Goal: Transaction & Acquisition: Download file/media

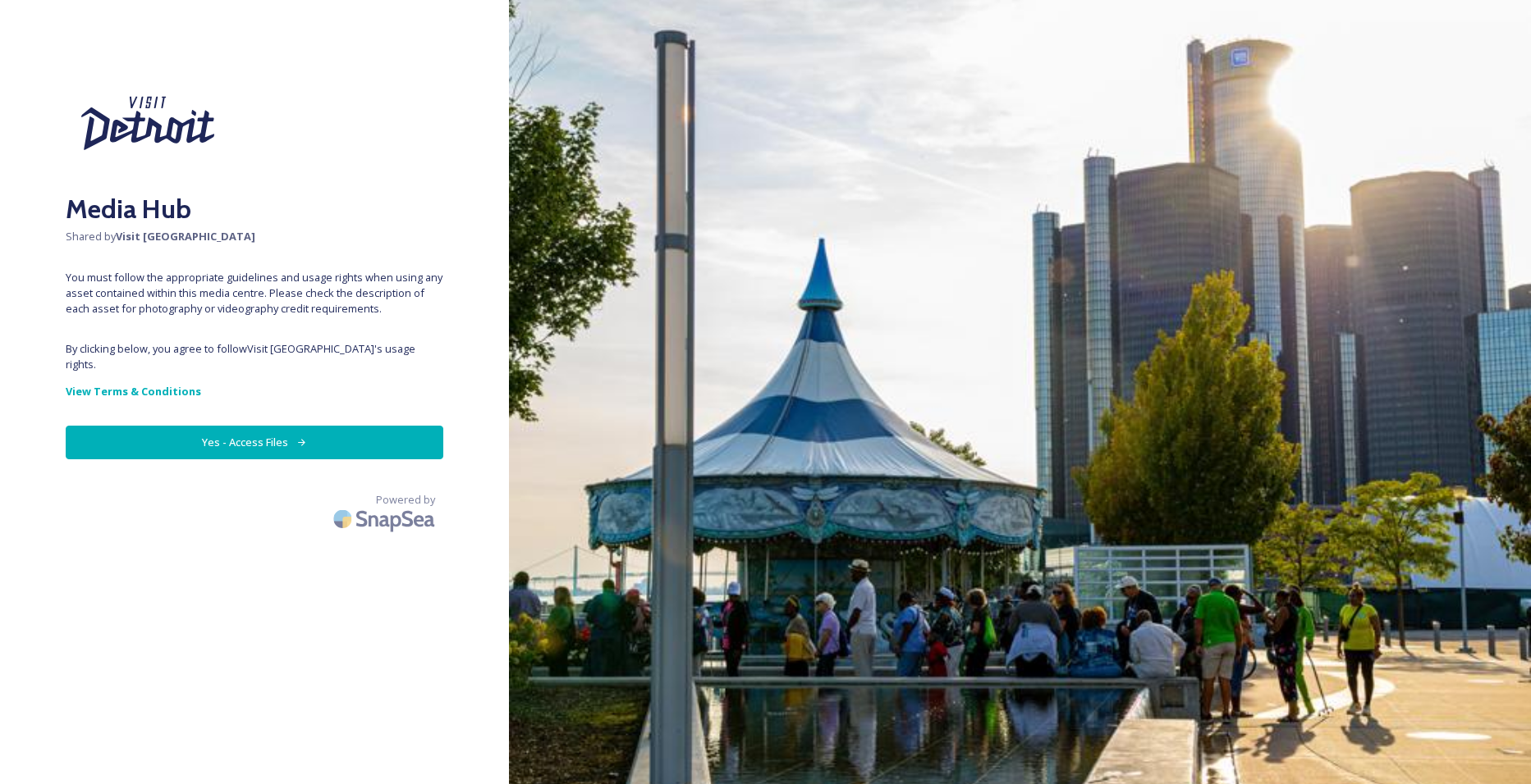
click at [253, 426] on button "Yes - Access Files" at bounding box center [254, 442] width 378 height 34
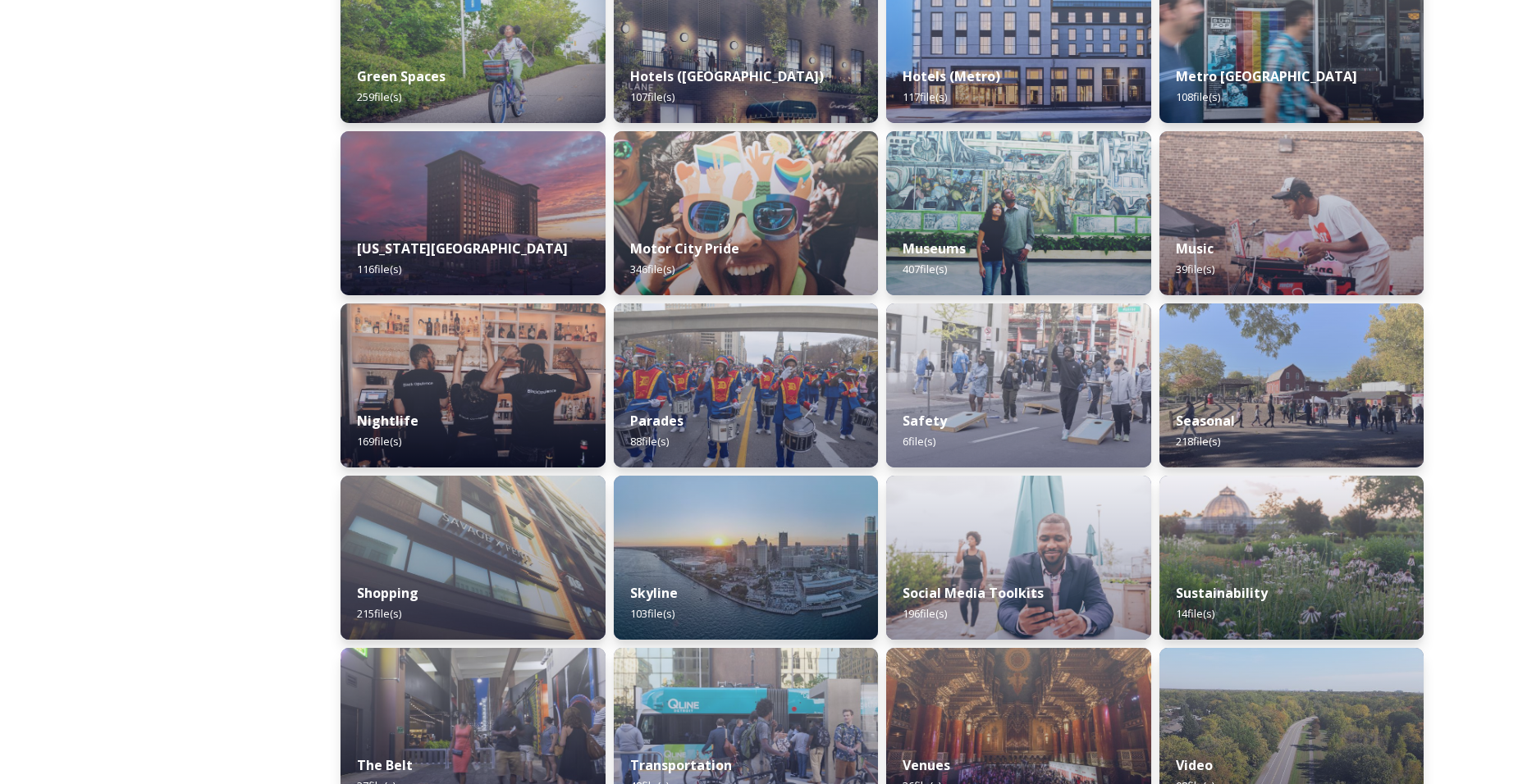
scroll to position [865, 0]
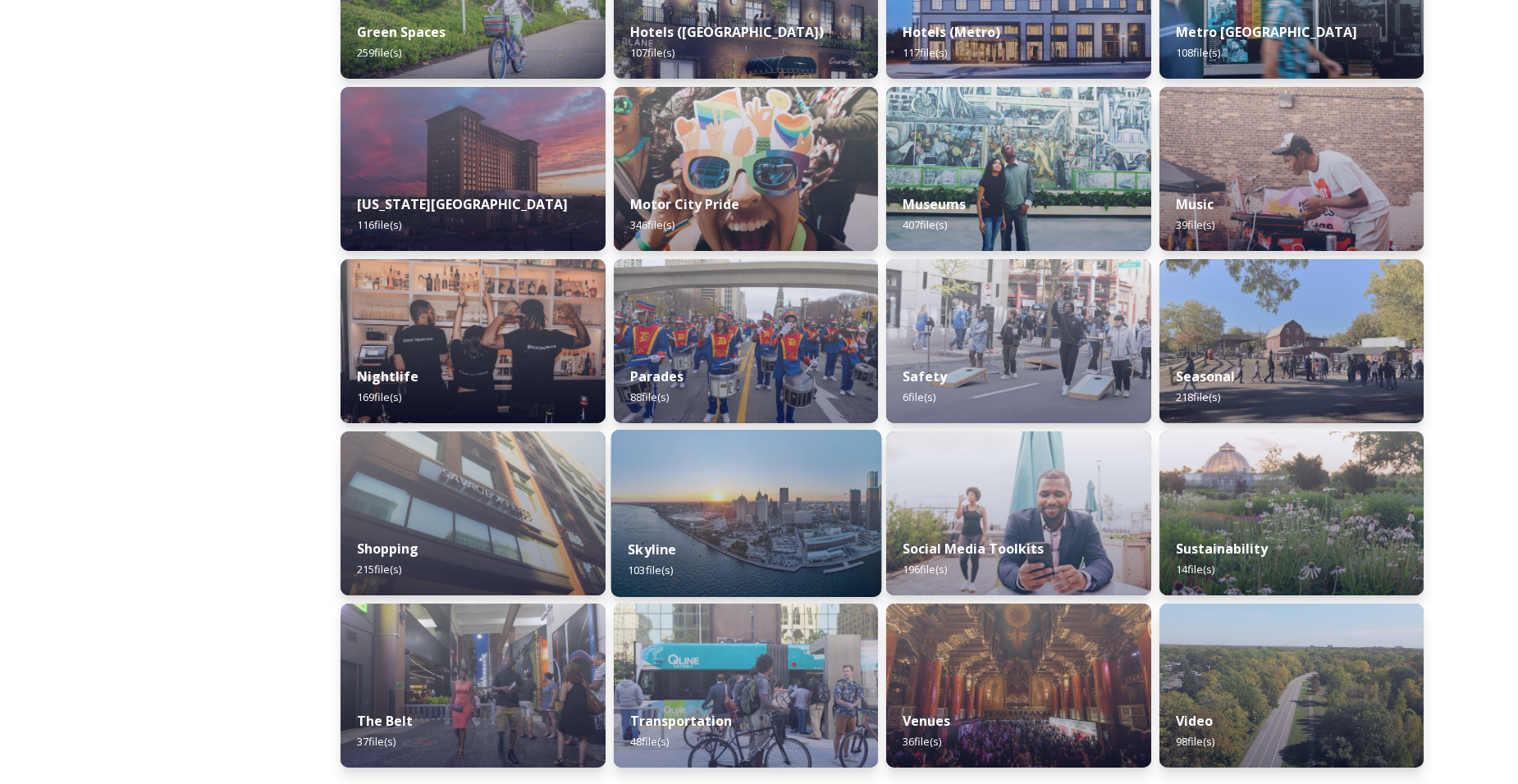
click at [720, 561] on div "Skyline 103 file(s)" at bounding box center [745, 560] width 270 height 75
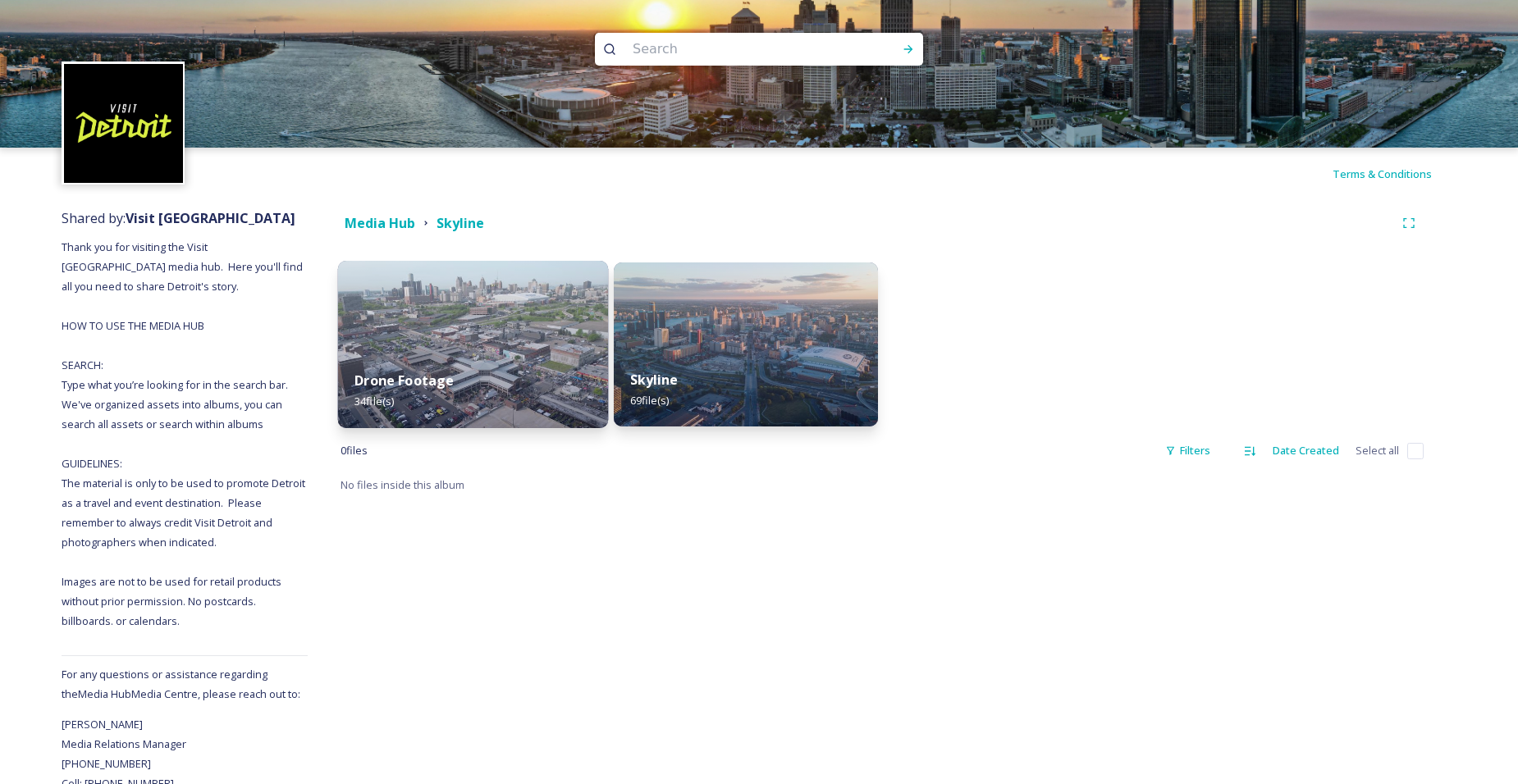
click at [531, 366] on div "Drone Footage 34 file(s)" at bounding box center [472, 390] width 270 height 75
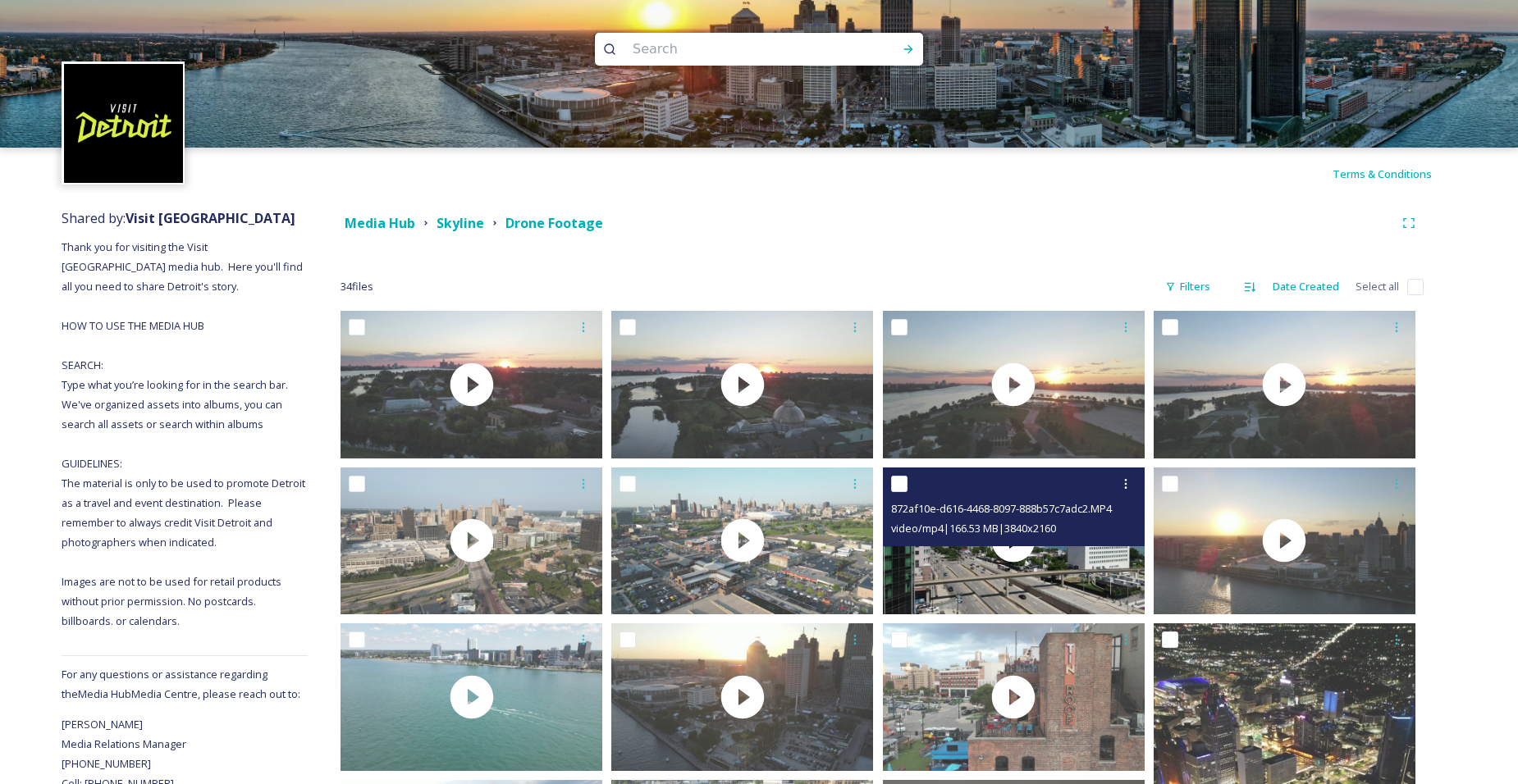
click at [994, 533] on span "video/mp4 | 166.53 MB | 3840 x 2160" at bounding box center [973, 528] width 165 height 15
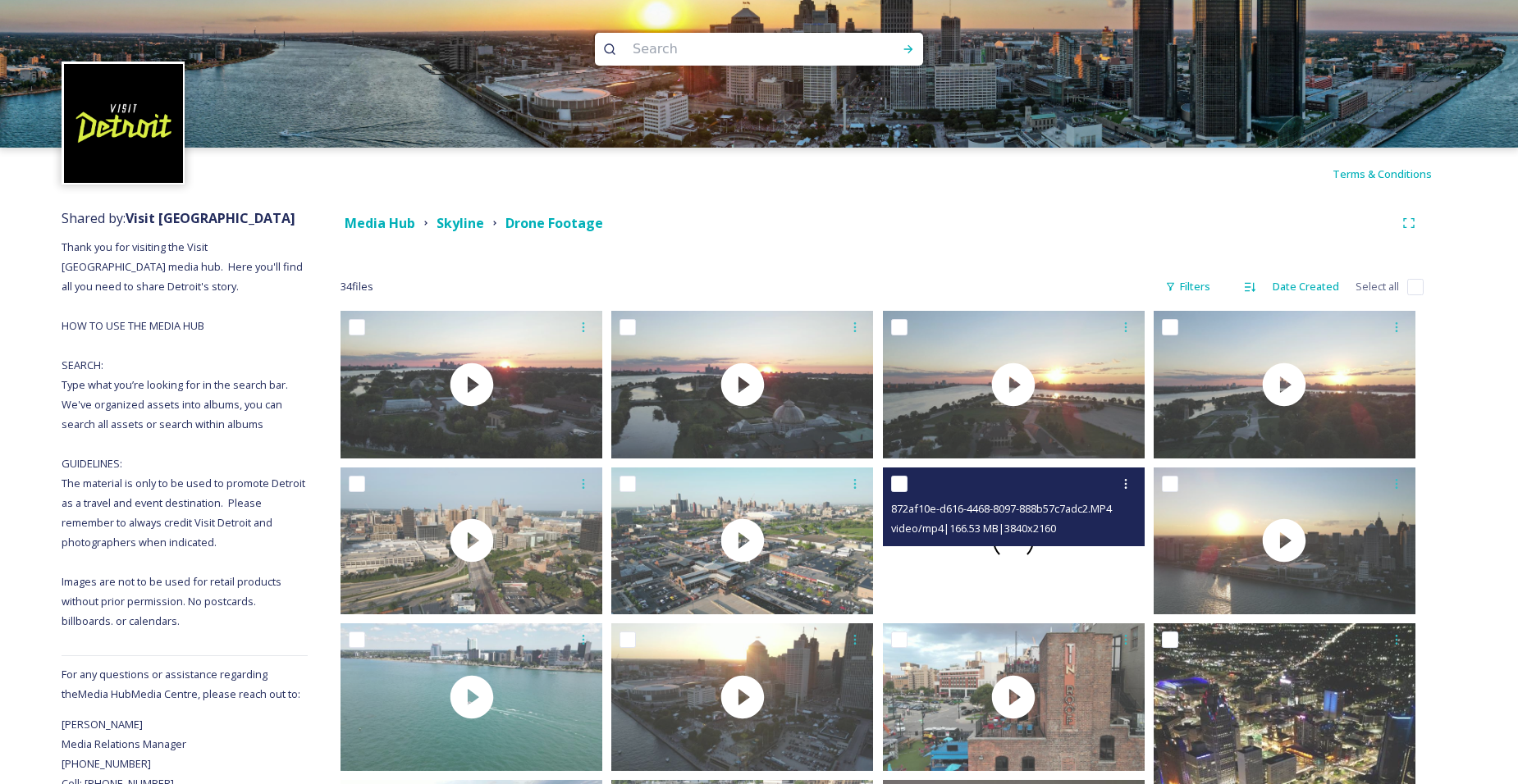
click at [1020, 550] on span at bounding box center [1013, 540] width 49 height 49
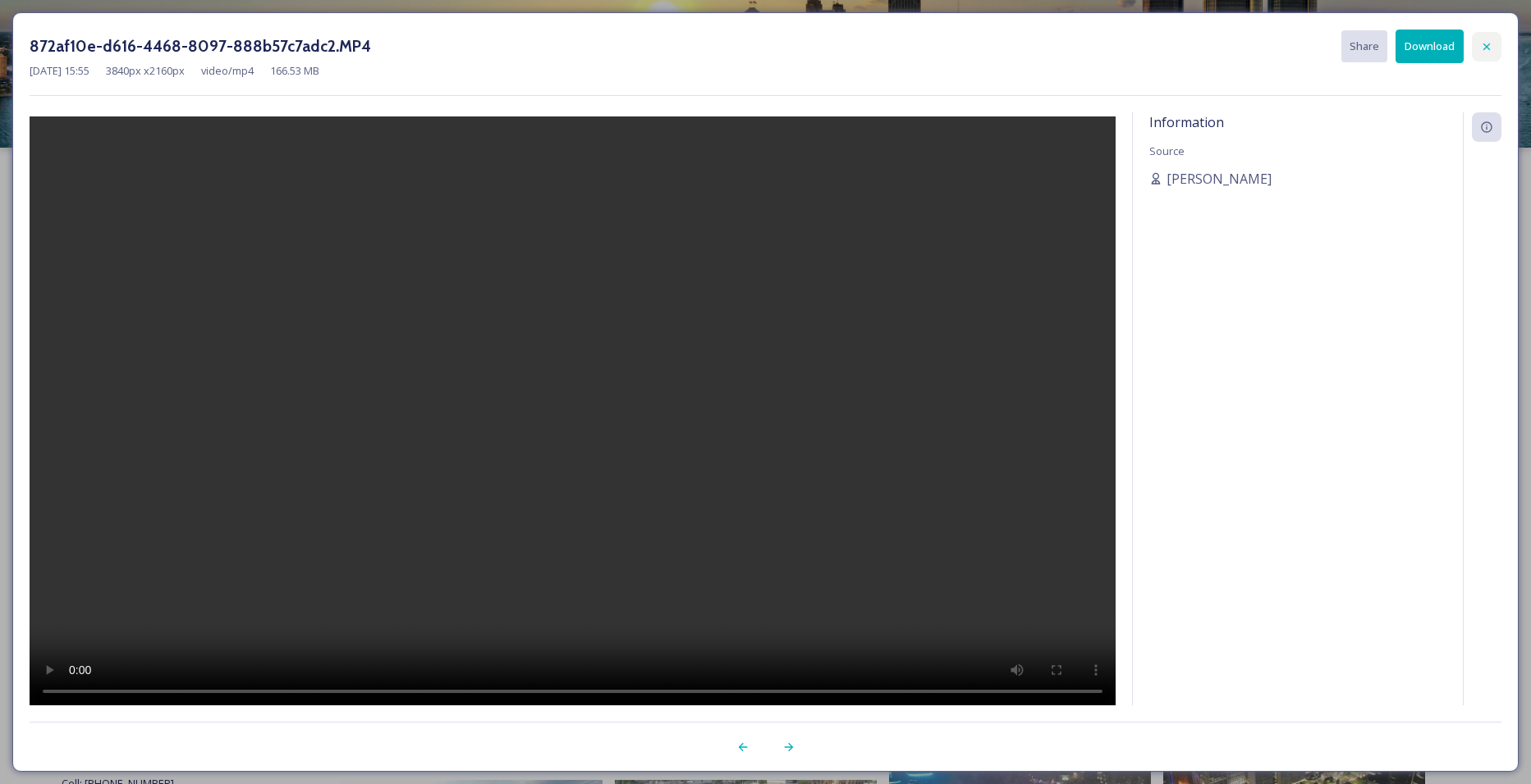
click at [1485, 51] on icon at bounding box center [1486, 47] width 13 height 13
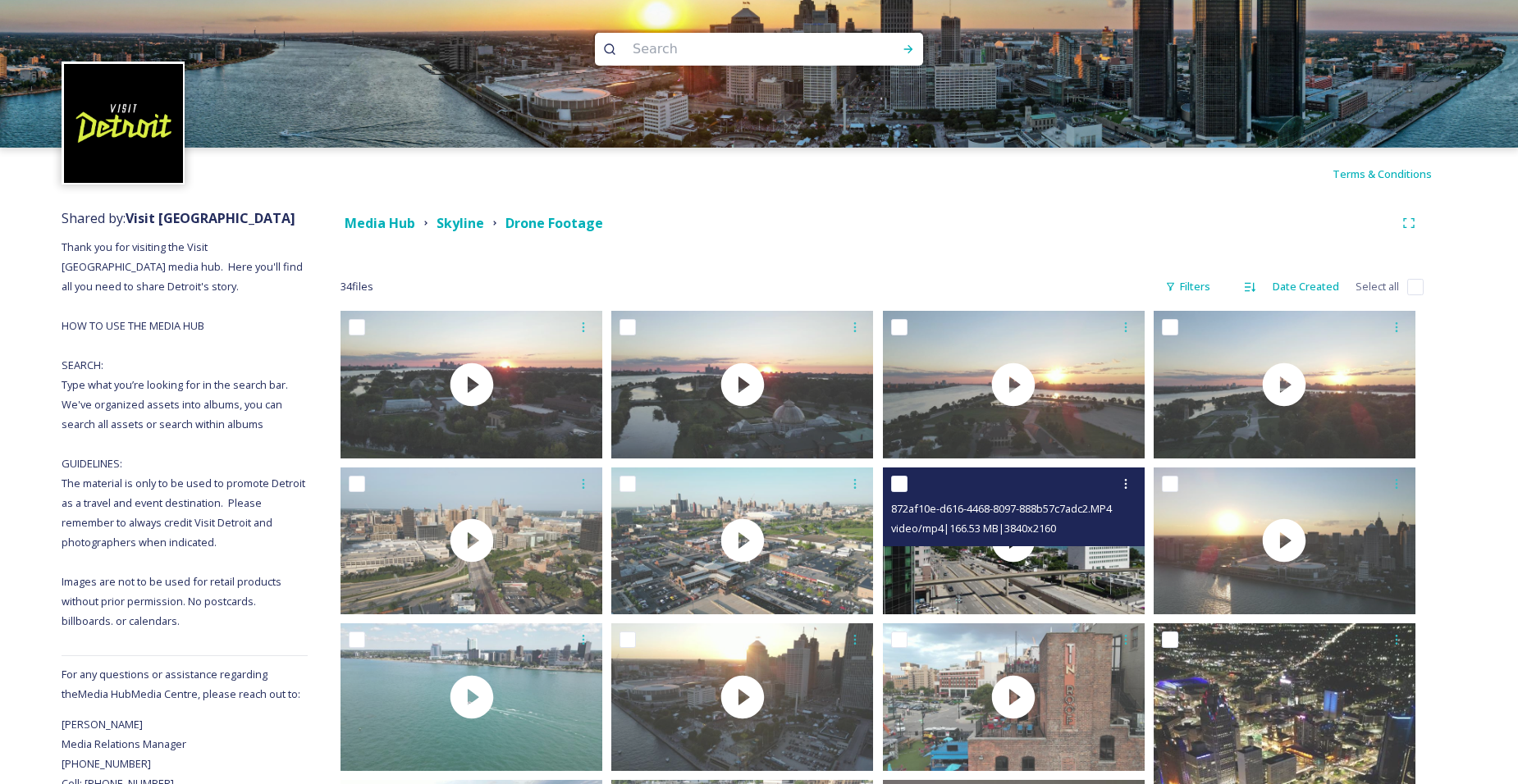
click at [900, 488] on input "checkbox" at bounding box center [899, 483] width 16 height 16
checkbox input "true"
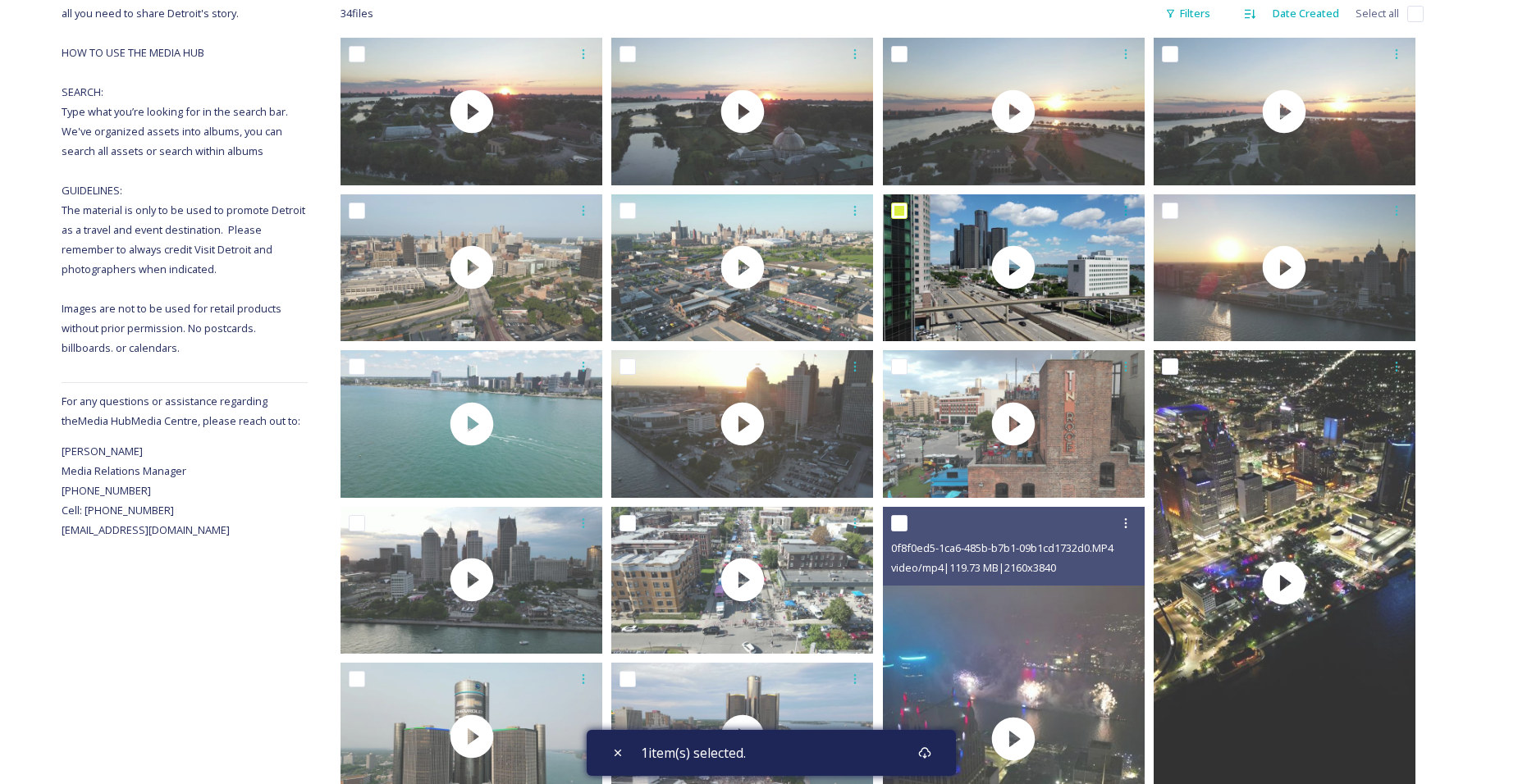
scroll to position [410, 0]
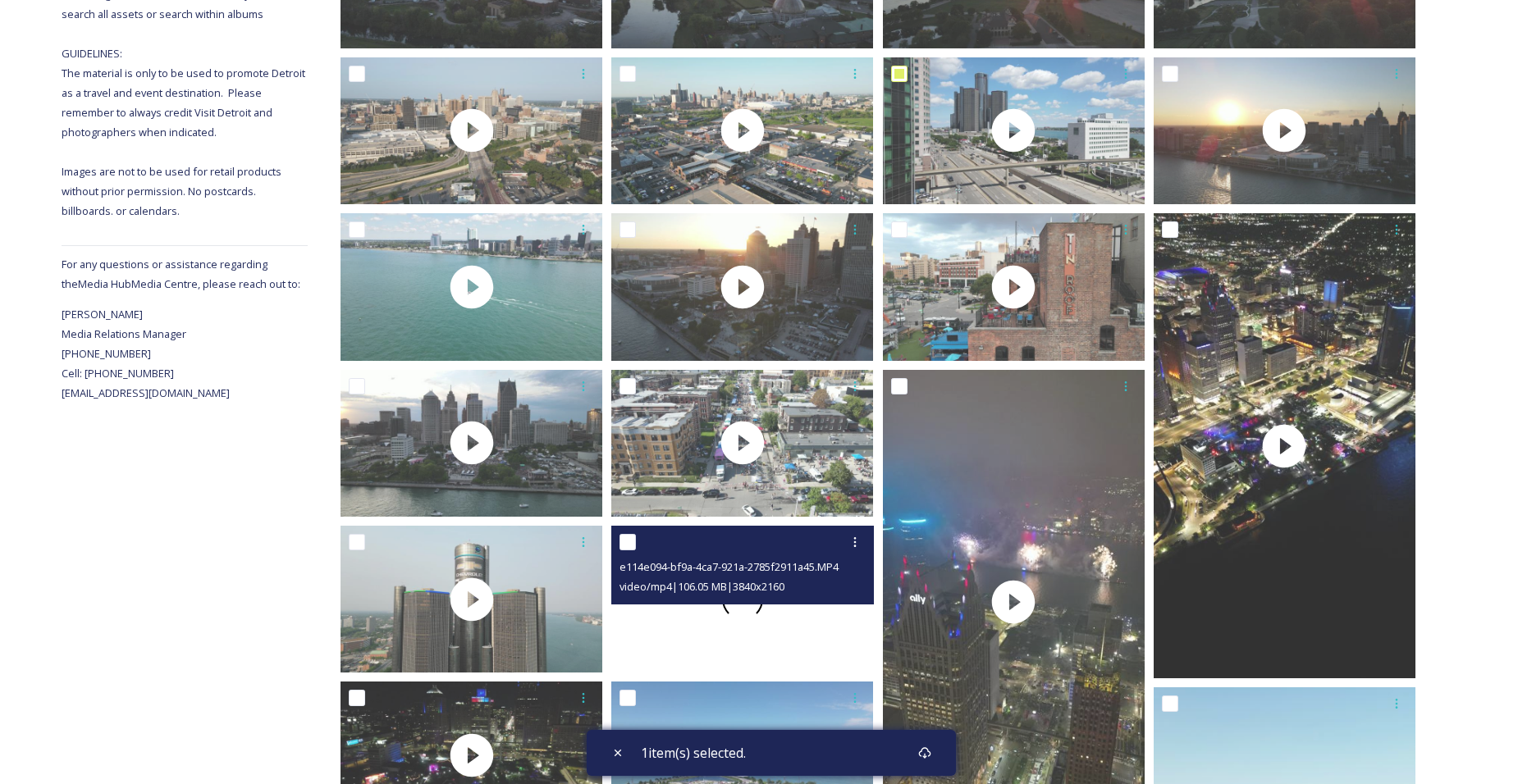
click at [742, 614] on span at bounding box center [742, 599] width 54 height 54
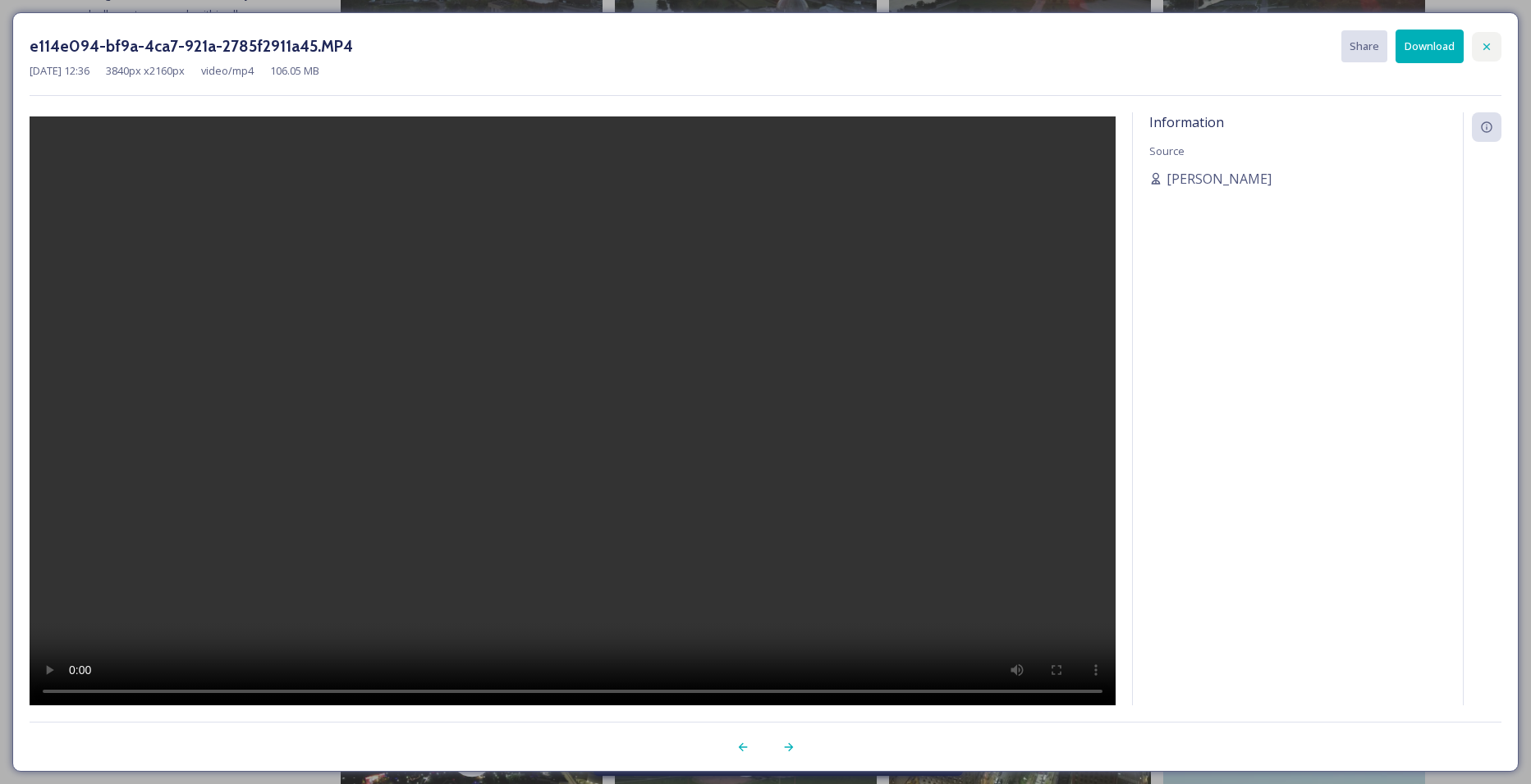
click at [1482, 47] on icon at bounding box center [1486, 47] width 13 height 13
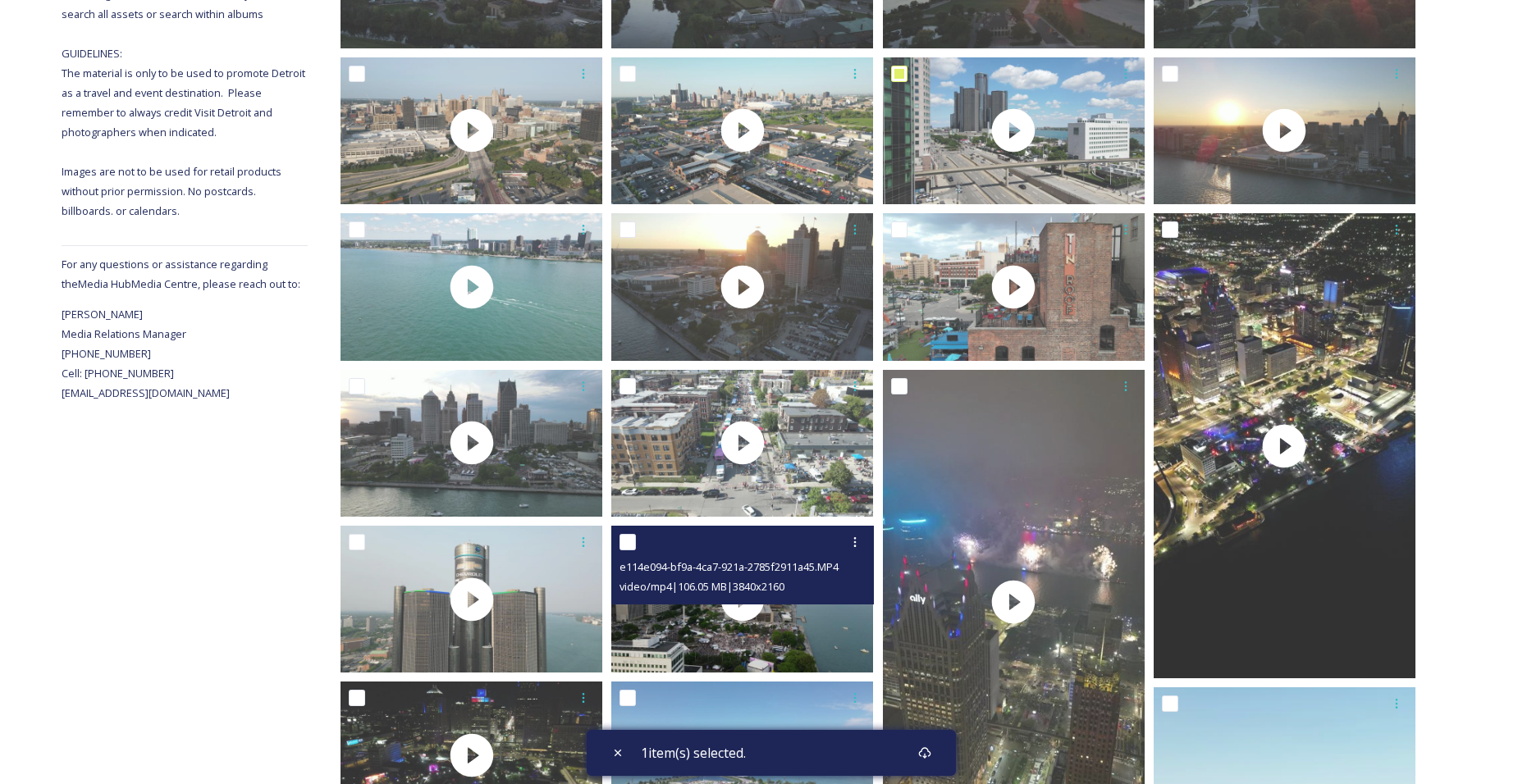
click at [618, 541] on div "e114e094-bf9a-4ca7-921a-2785f2911a45.MP4 video/mp4 | 106.05 MB | 3840 x 2160" at bounding box center [743, 564] width 262 height 78
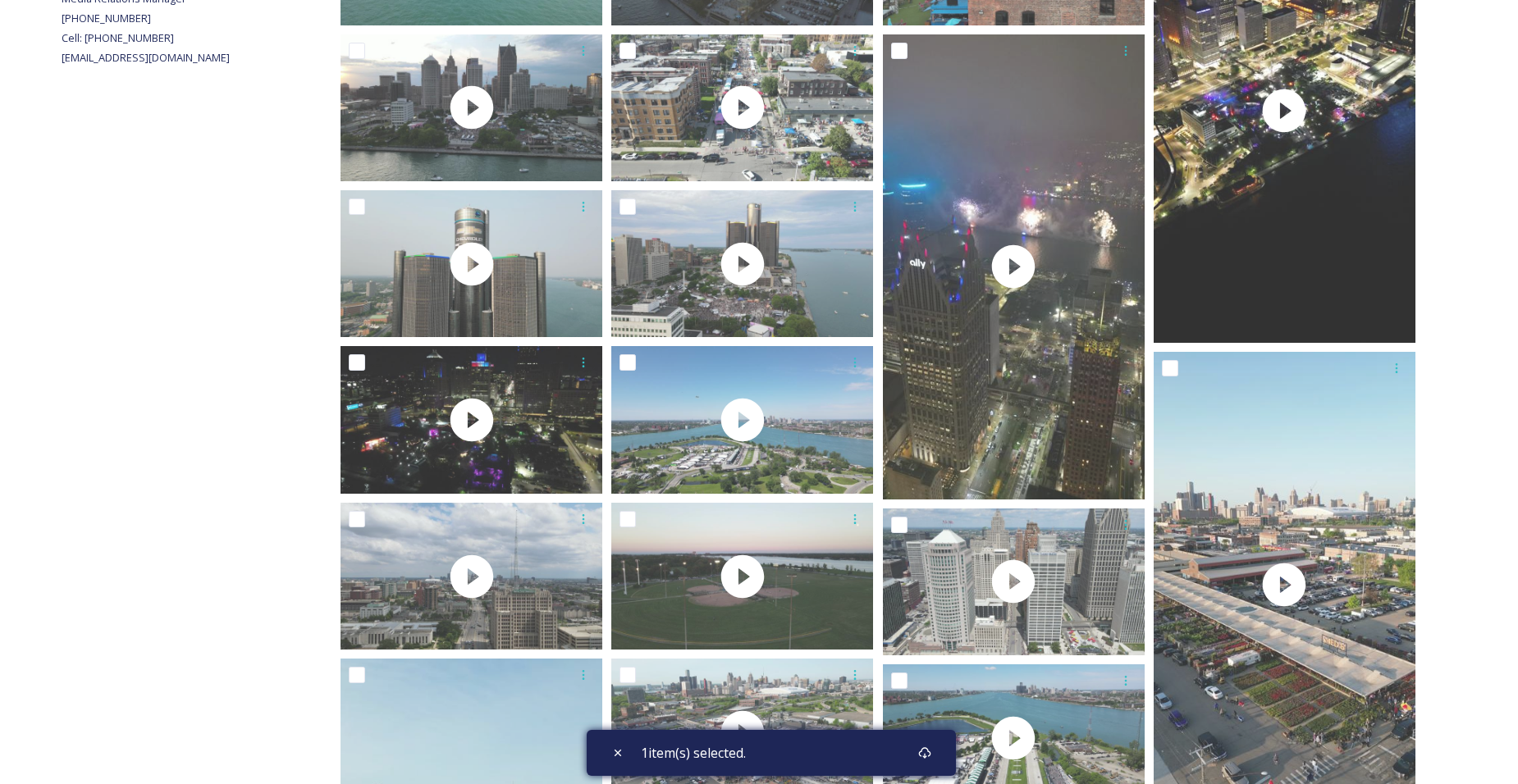
scroll to position [708, 0]
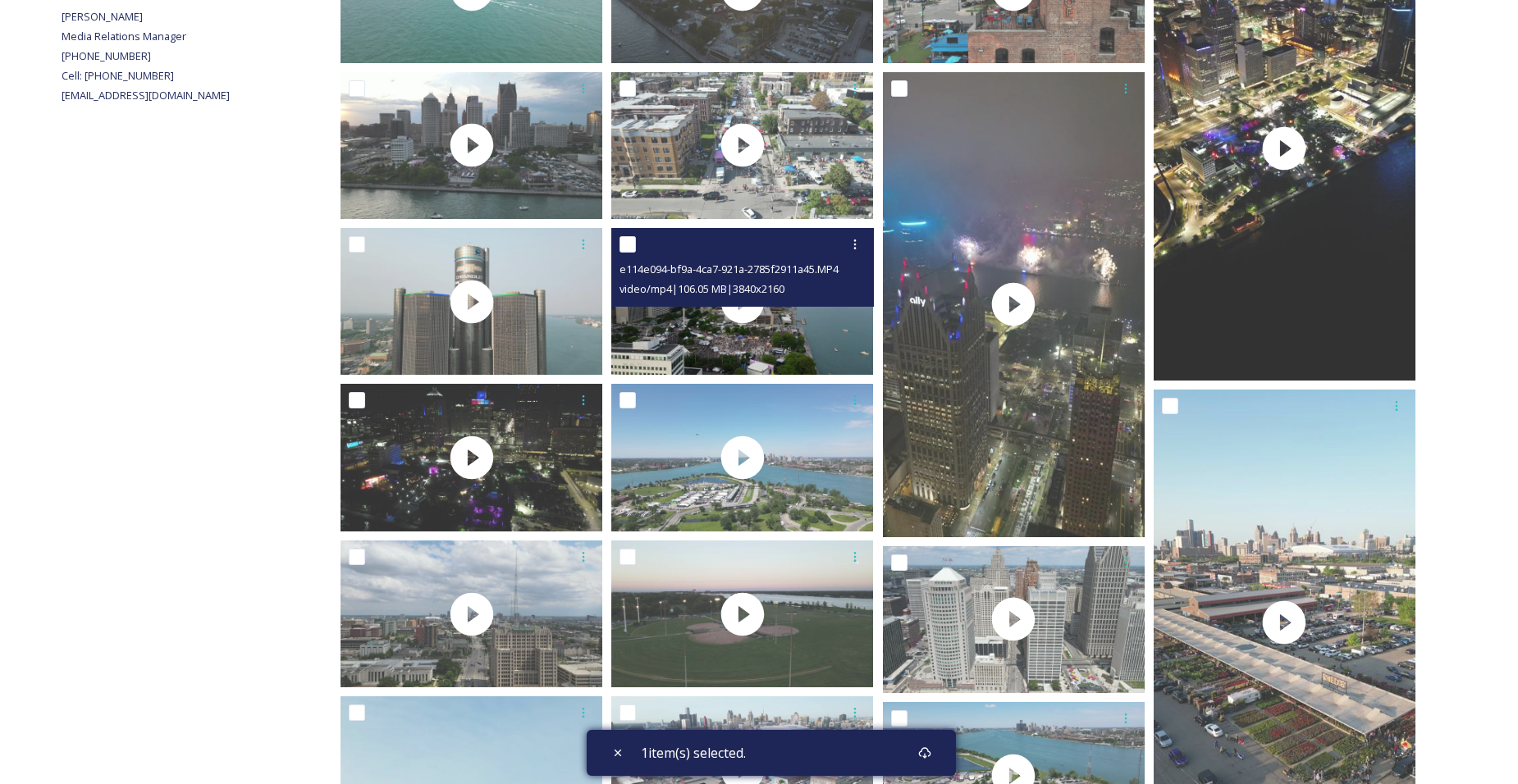
click at [625, 250] on input "checkbox" at bounding box center [627, 244] width 16 height 16
checkbox input "true"
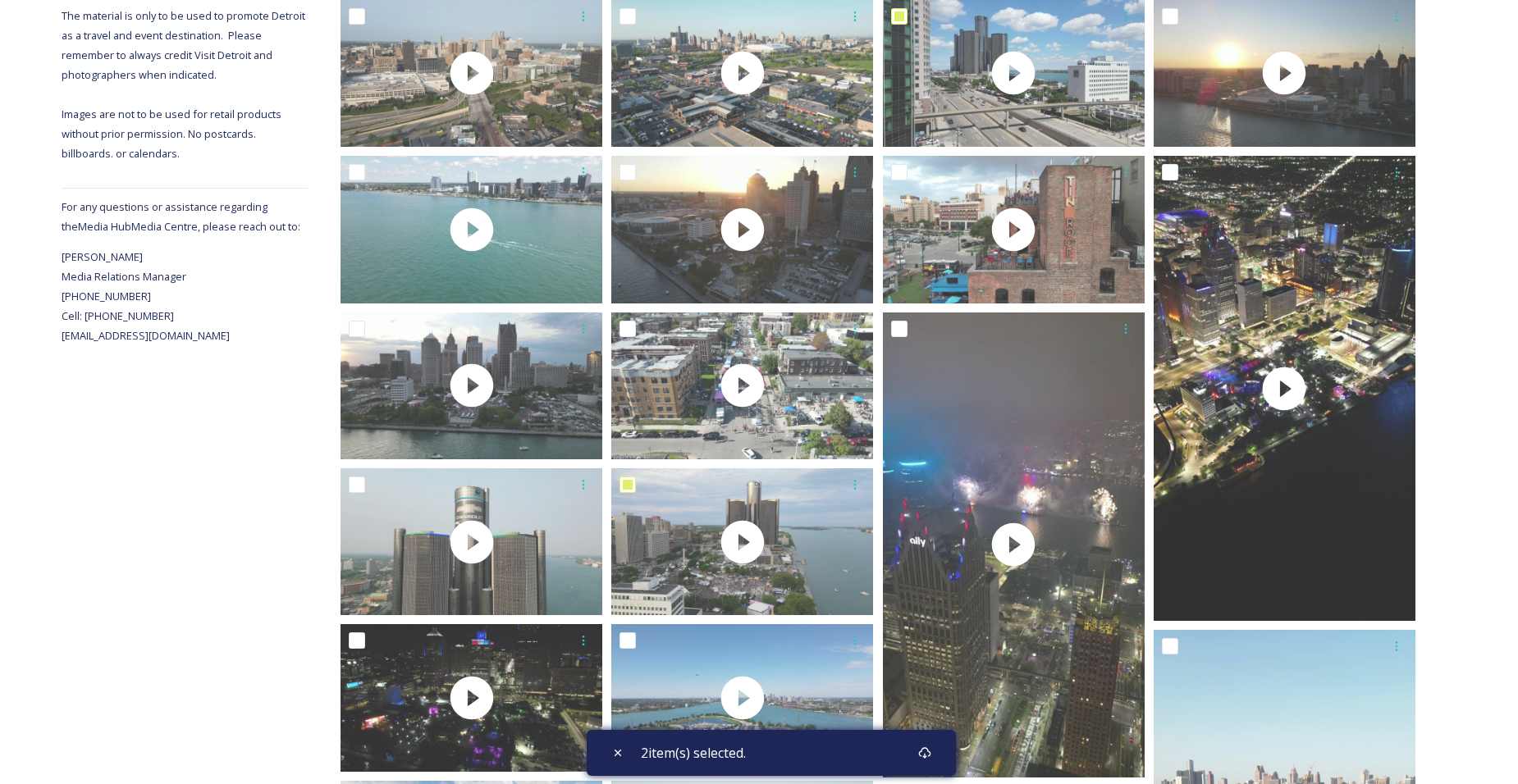
scroll to position [435, 0]
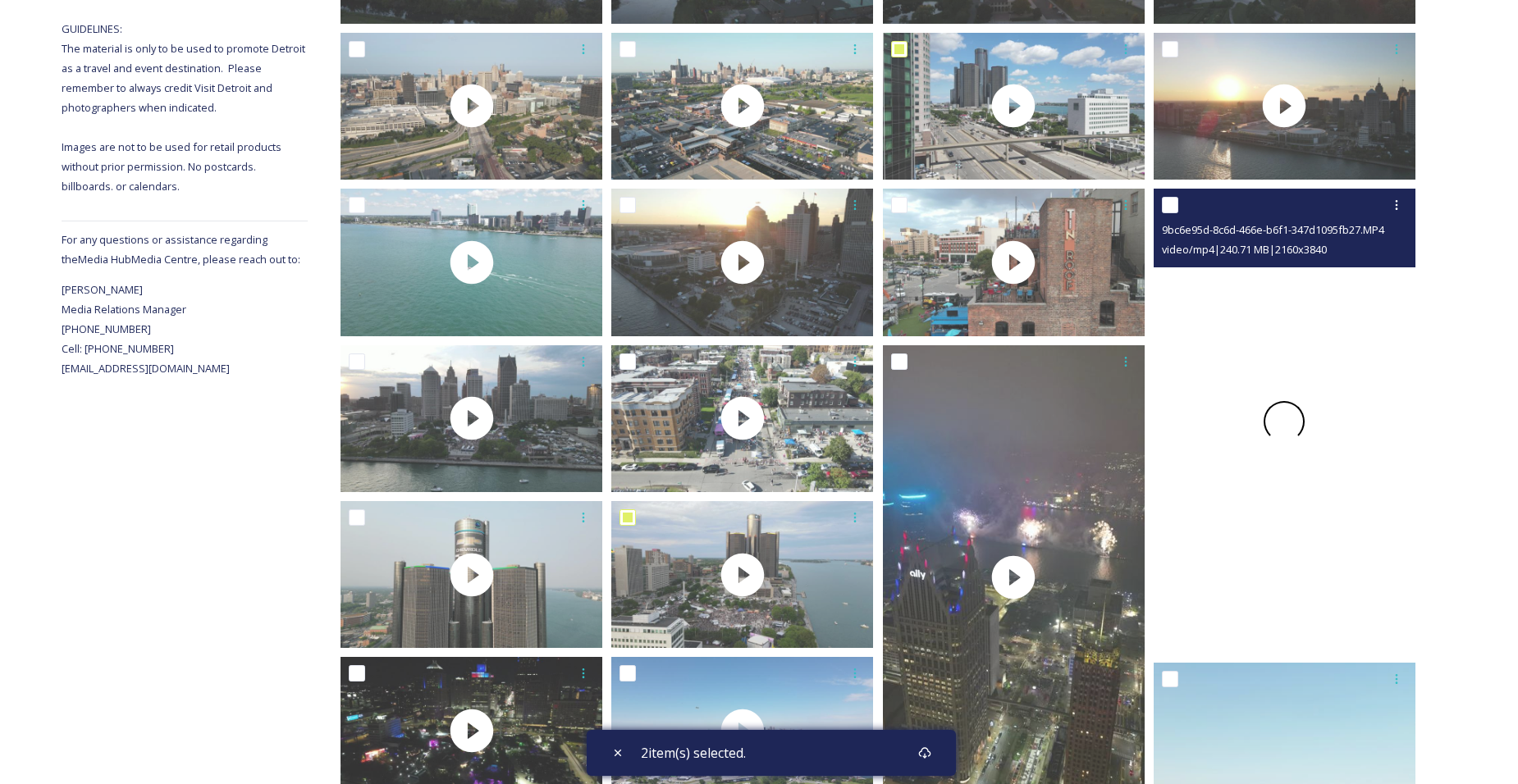
click at [1280, 417] on span at bounding box center [1285, 421] width 43 height 43
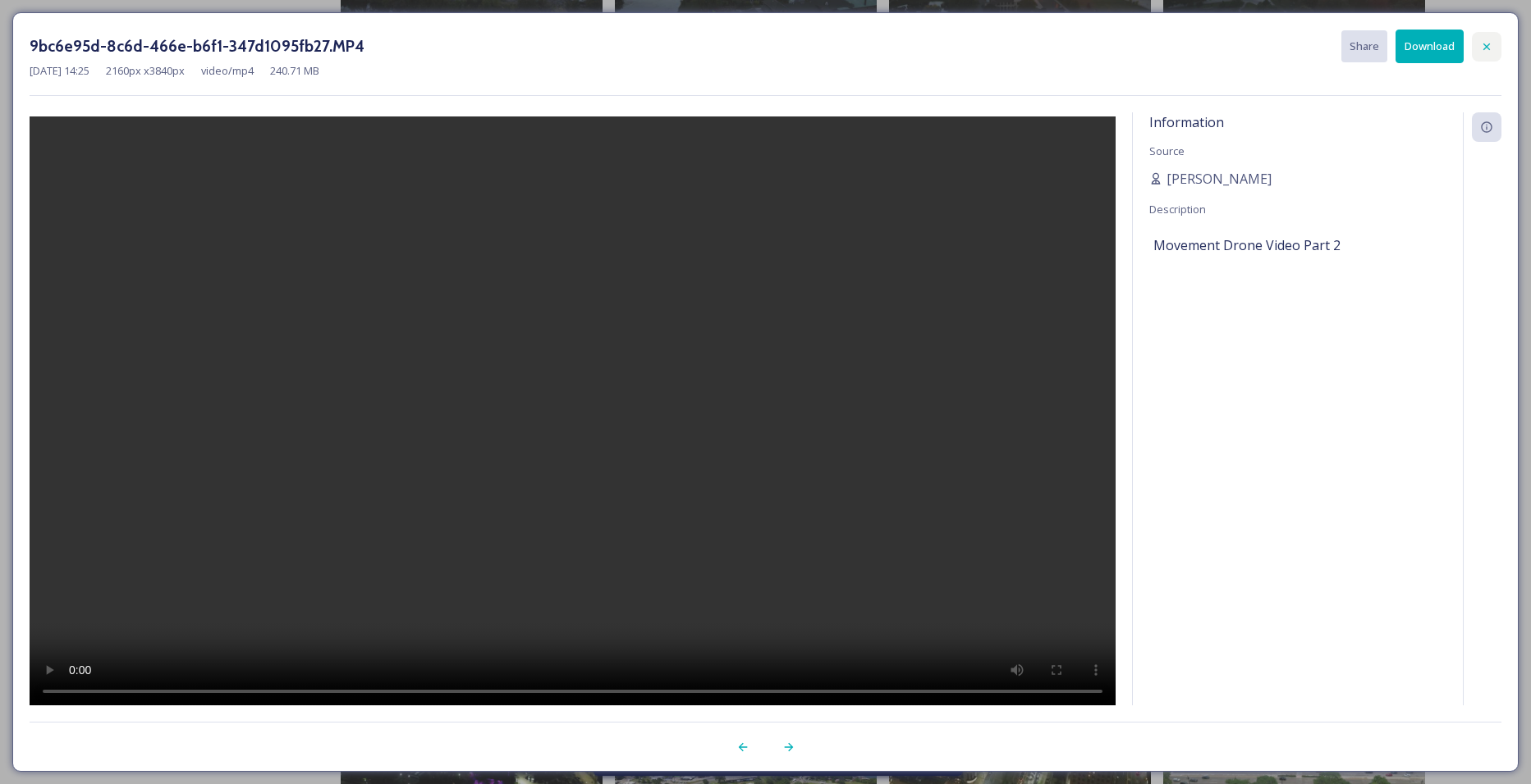
click at [1489, 38] on div at bounding box center [1487, 47] width 29 height 29
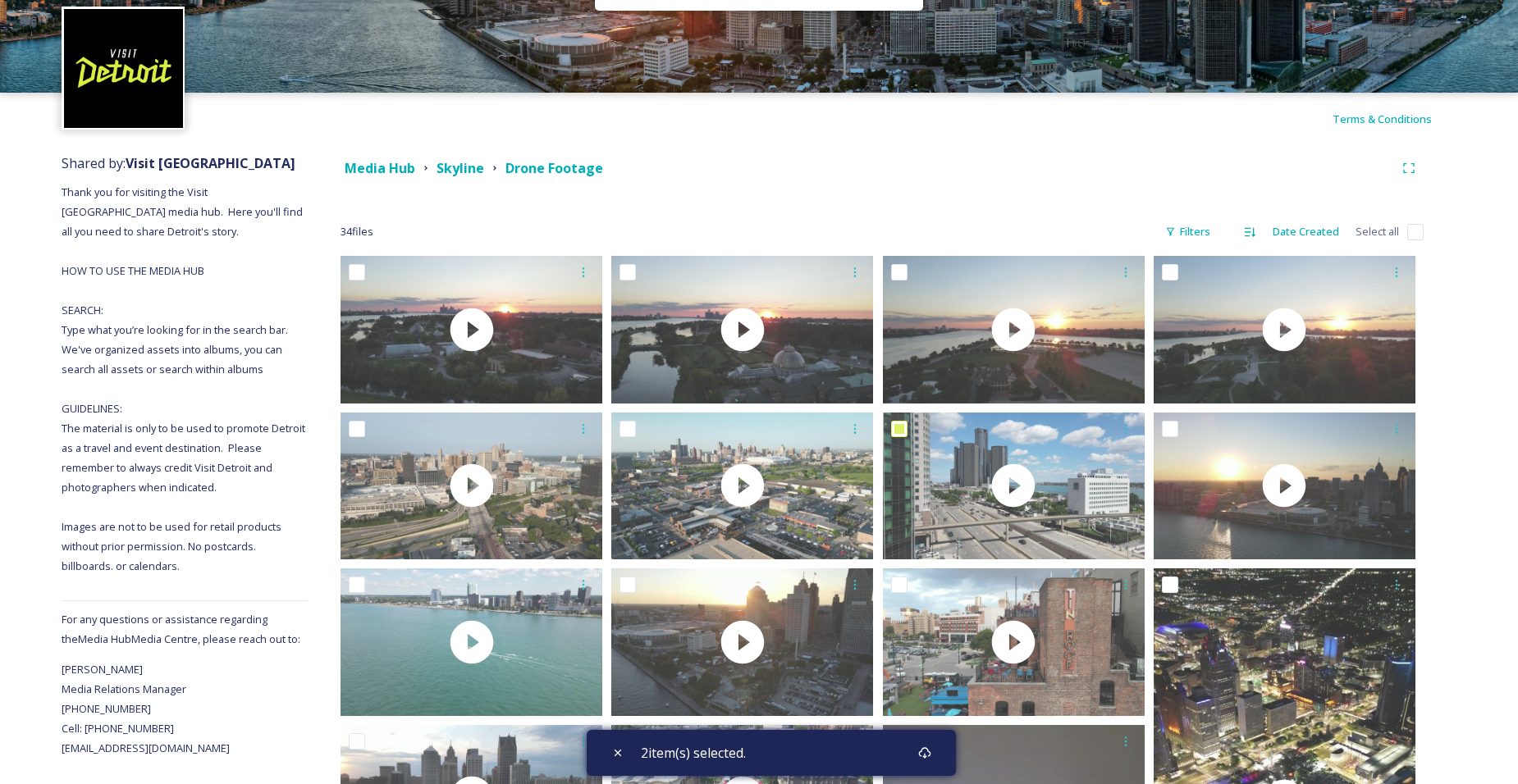
scroll to position [25, 0]
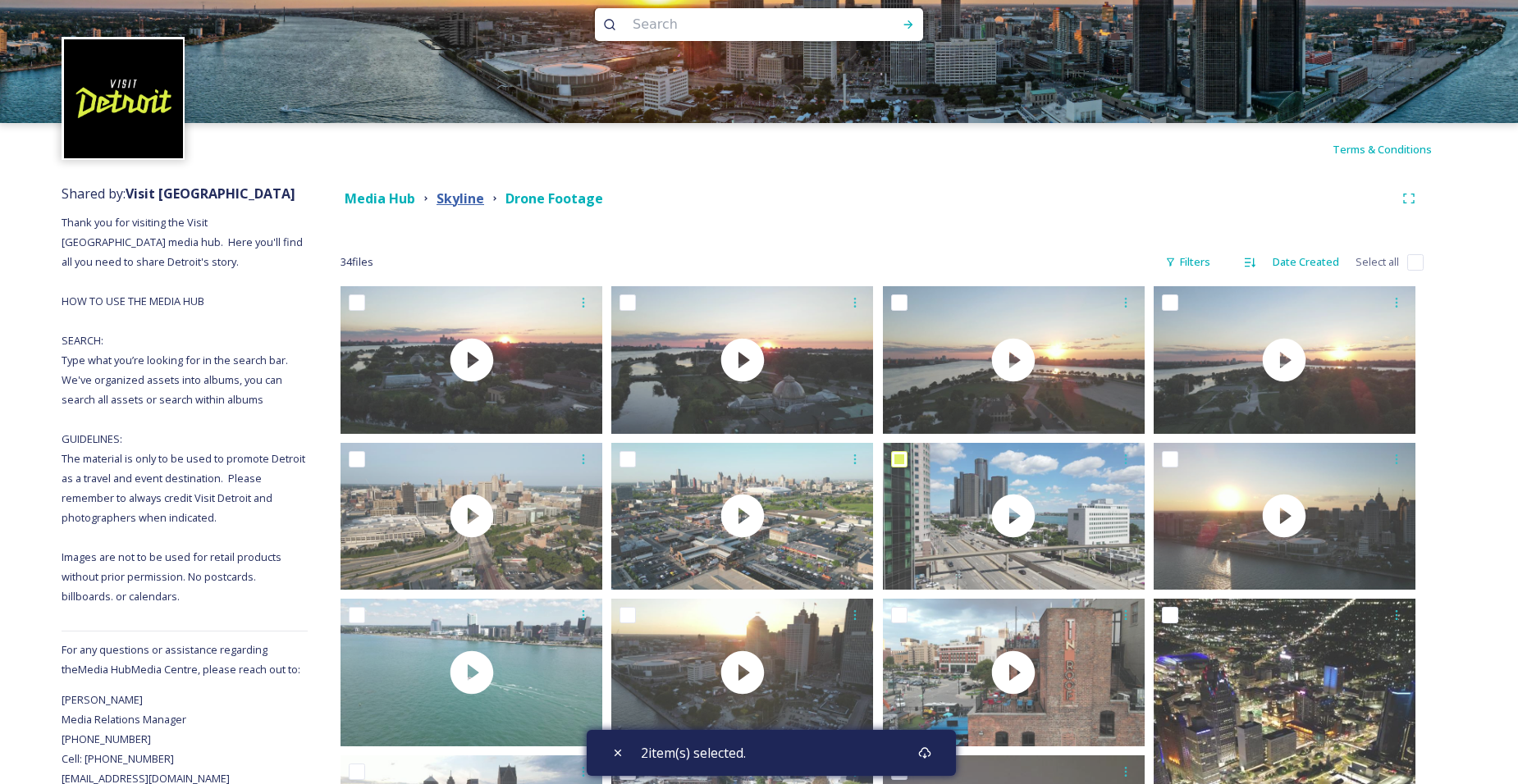
click at [463, 202] on strong "Skyline" at bounding box center [460, 198] width 47 height 18
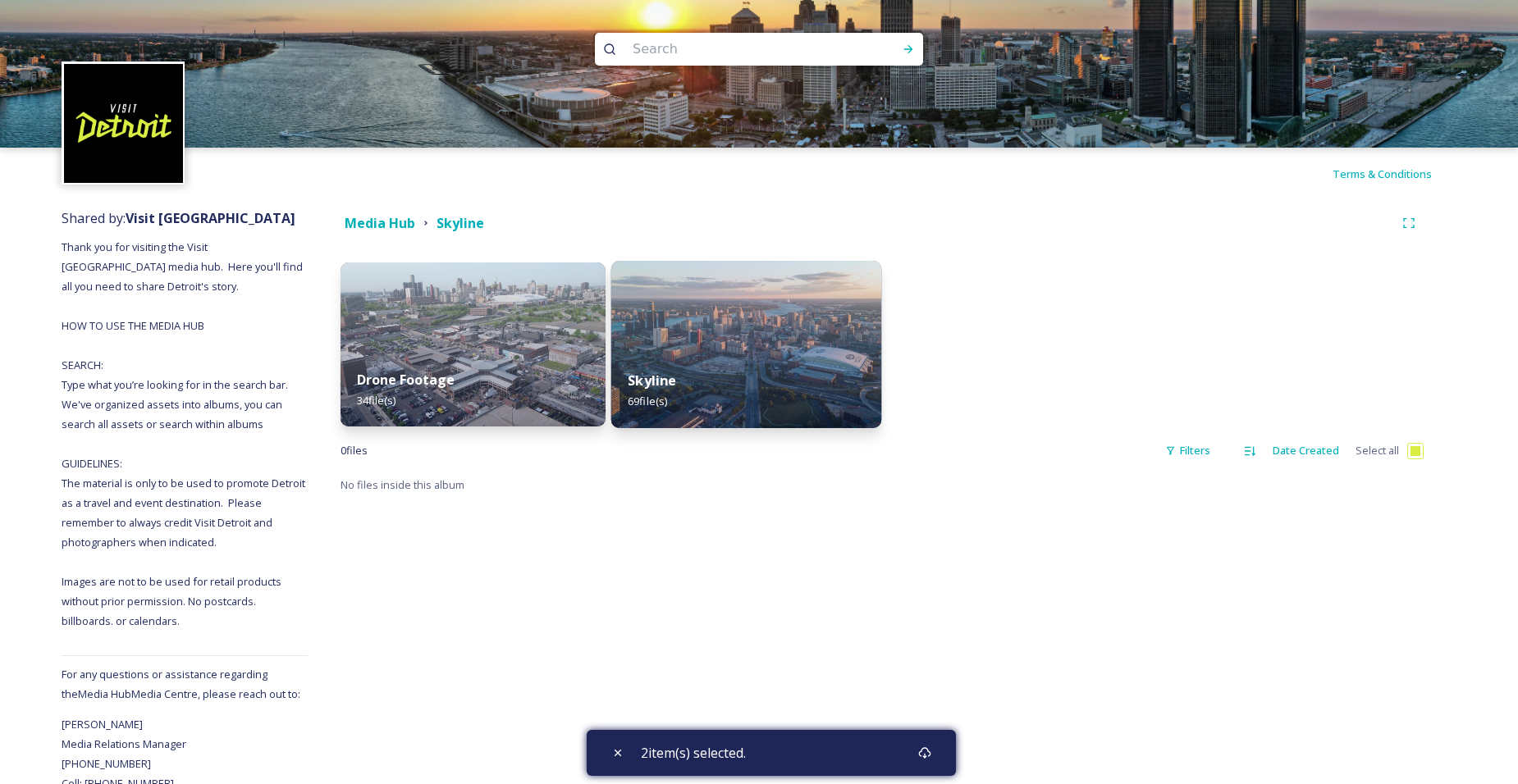
click at [717, 339] on img at bounding box center [745, 345] width 270 height 167
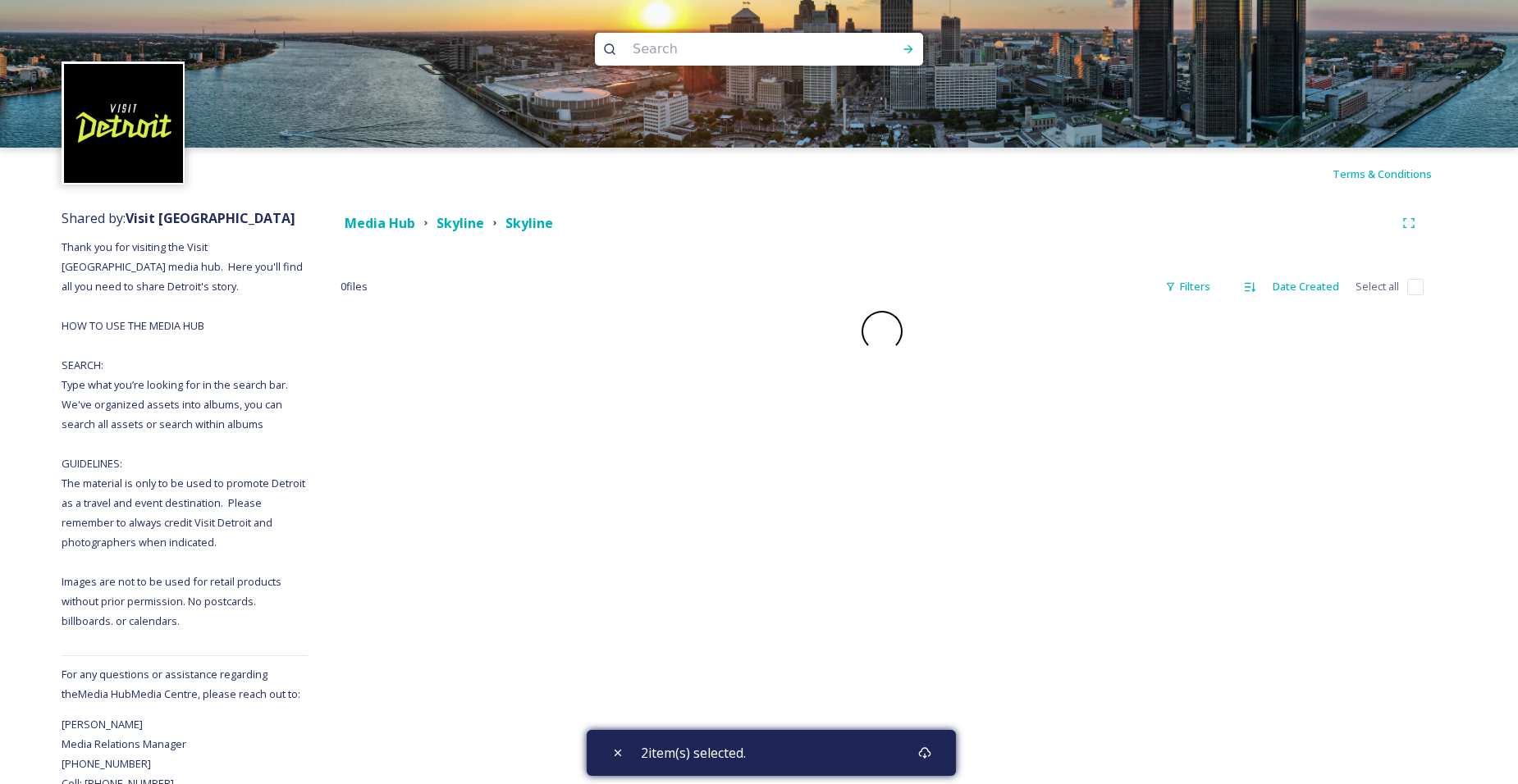
checkbox input "false"
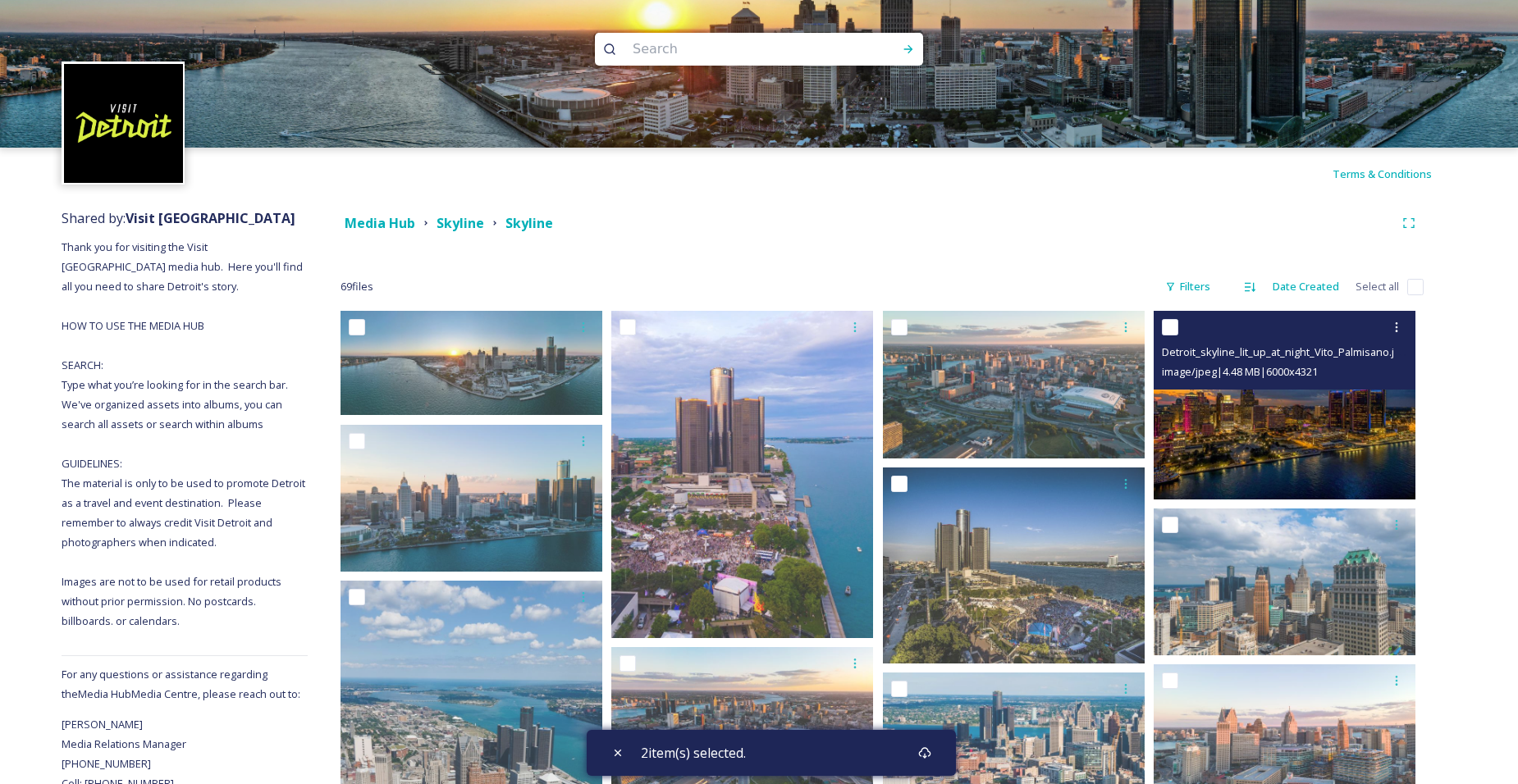
click at [1174, 328] on input "checkbox" at bounding box center [1170, 327] width 16 height 16
checkbox input "true"
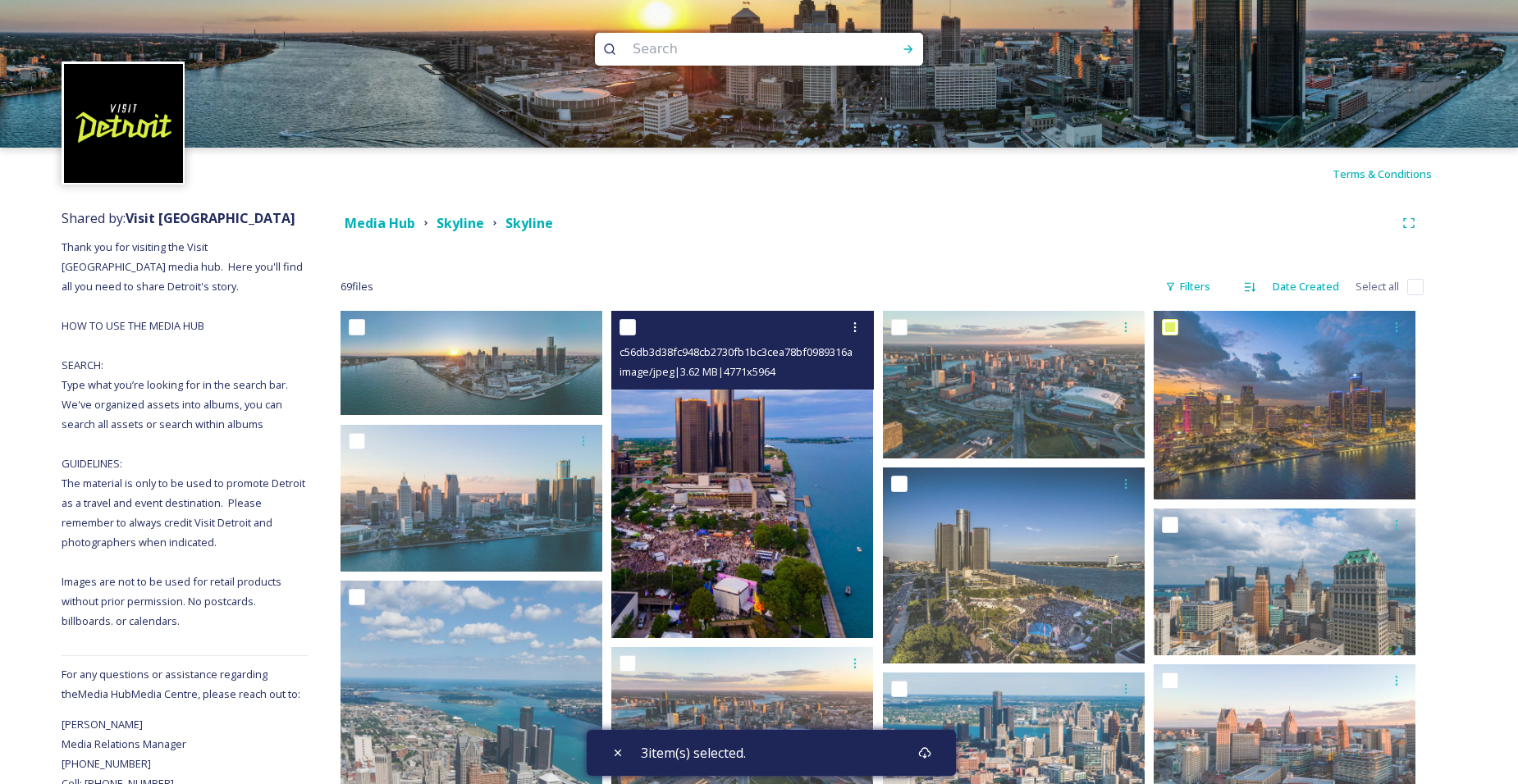
click at [625, 326] on input "checkbox" at bounding box center [627, 327] width 16 height 16
checkbox input "true"
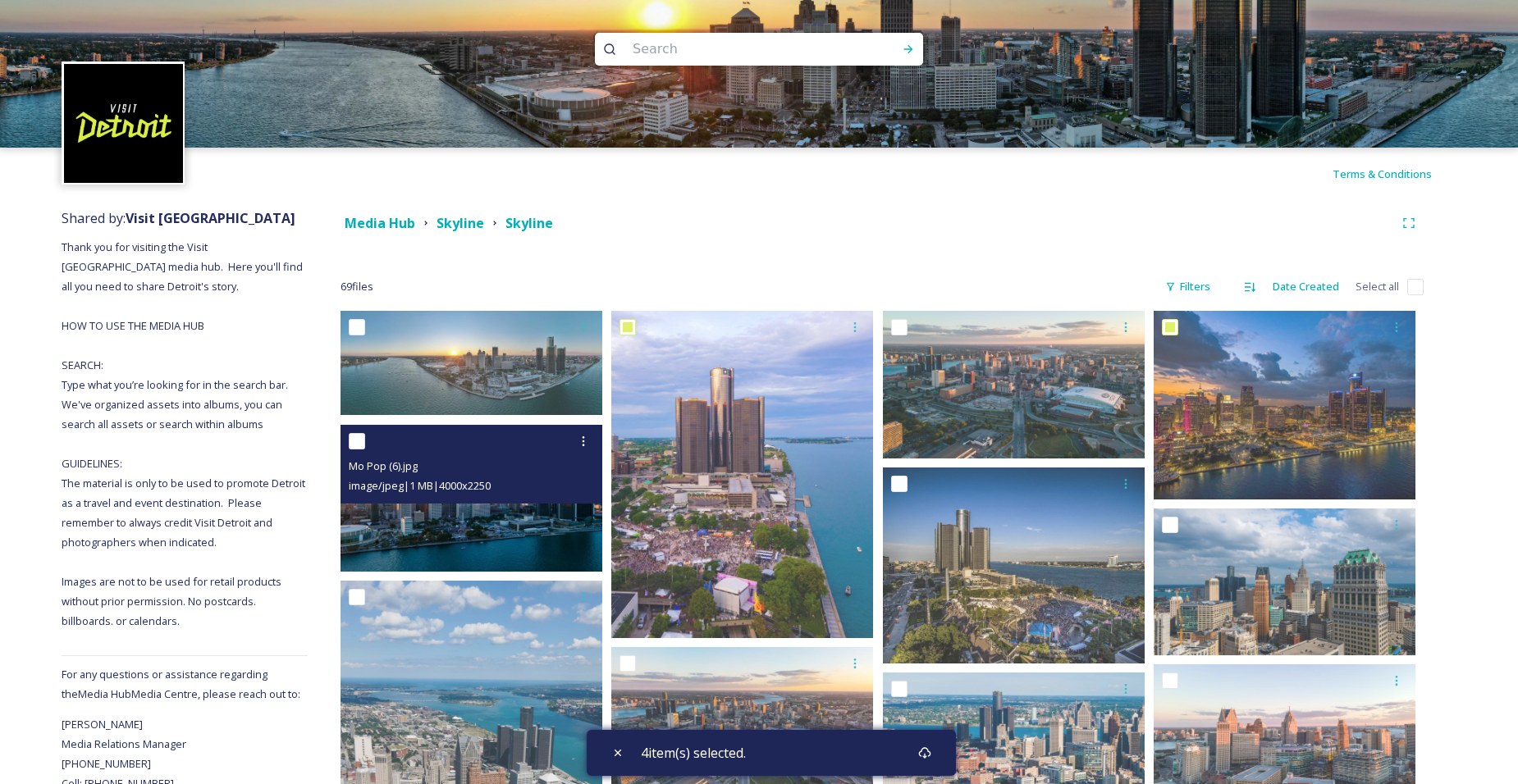
click at [358, 439] on input "checkbox" at bounding box center [357, 441] width 16 height 16
checkbox input "true"
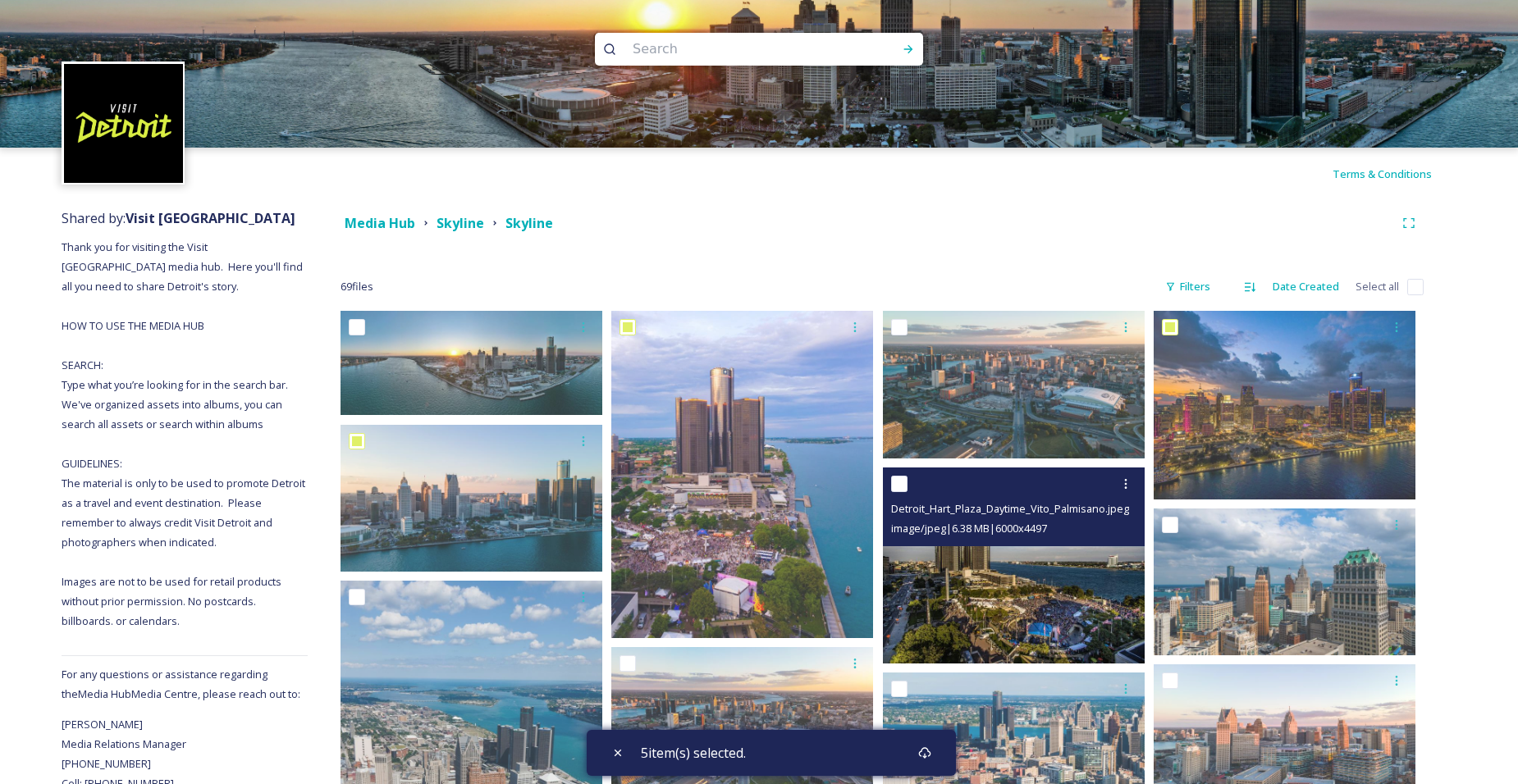
click at [897, 483] on input "checkbox" at bounding box center [899, 483] width 16 height 16
checkbox input "true"
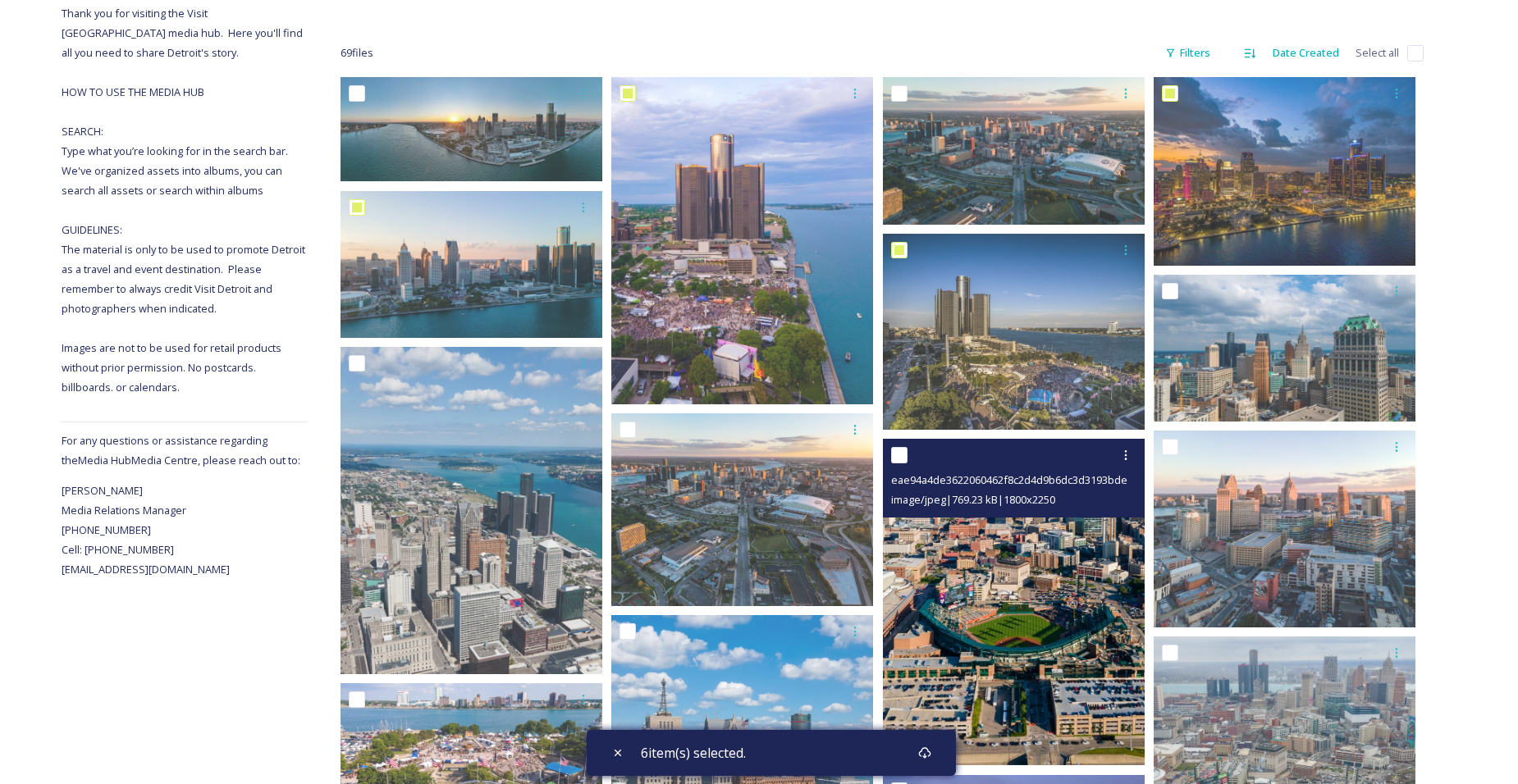
scroll to position [273, 0]
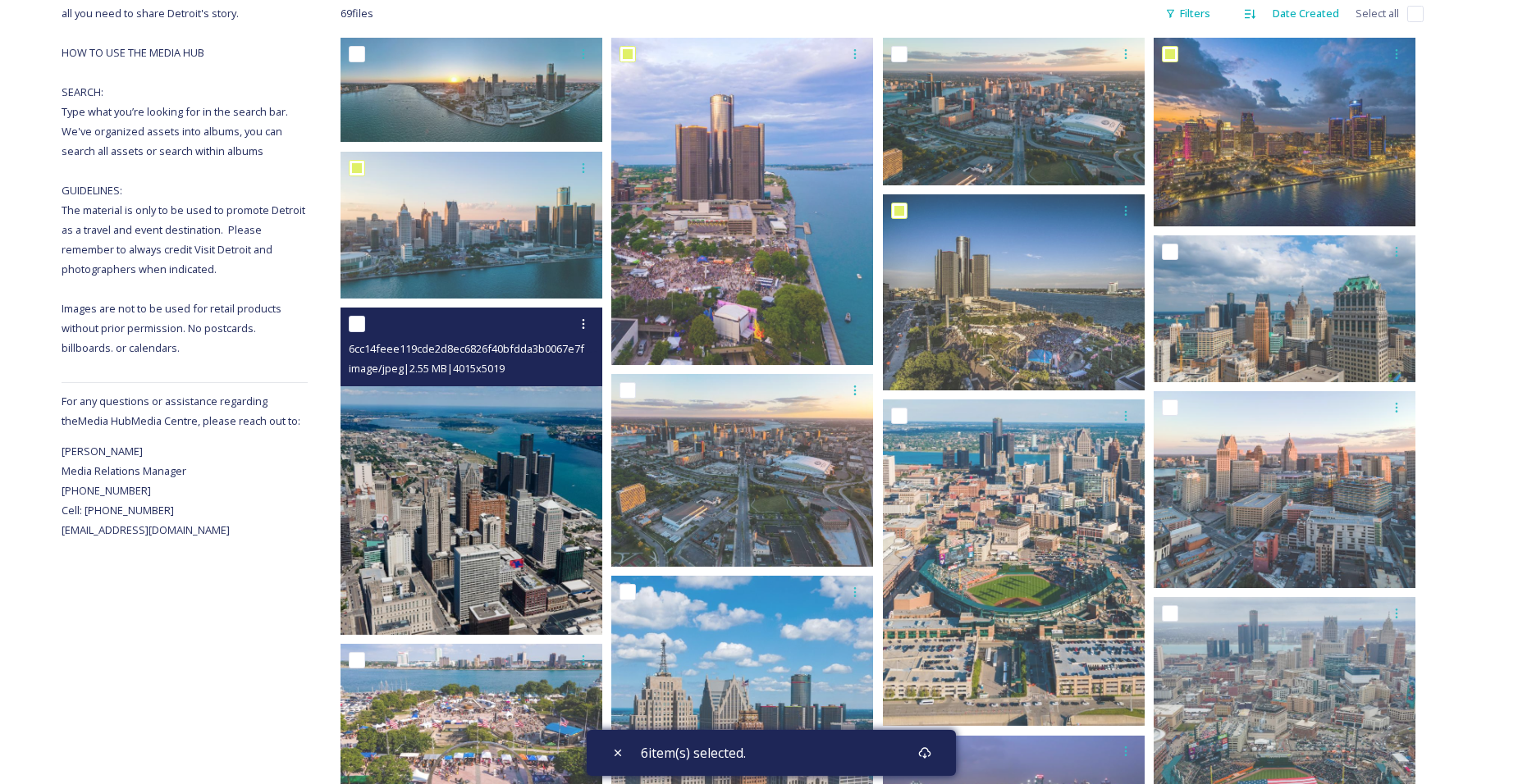
click at [356, 329] on input "checkbox" at bounding box center [357, 324] width 16 height 16
checkbox input "true"
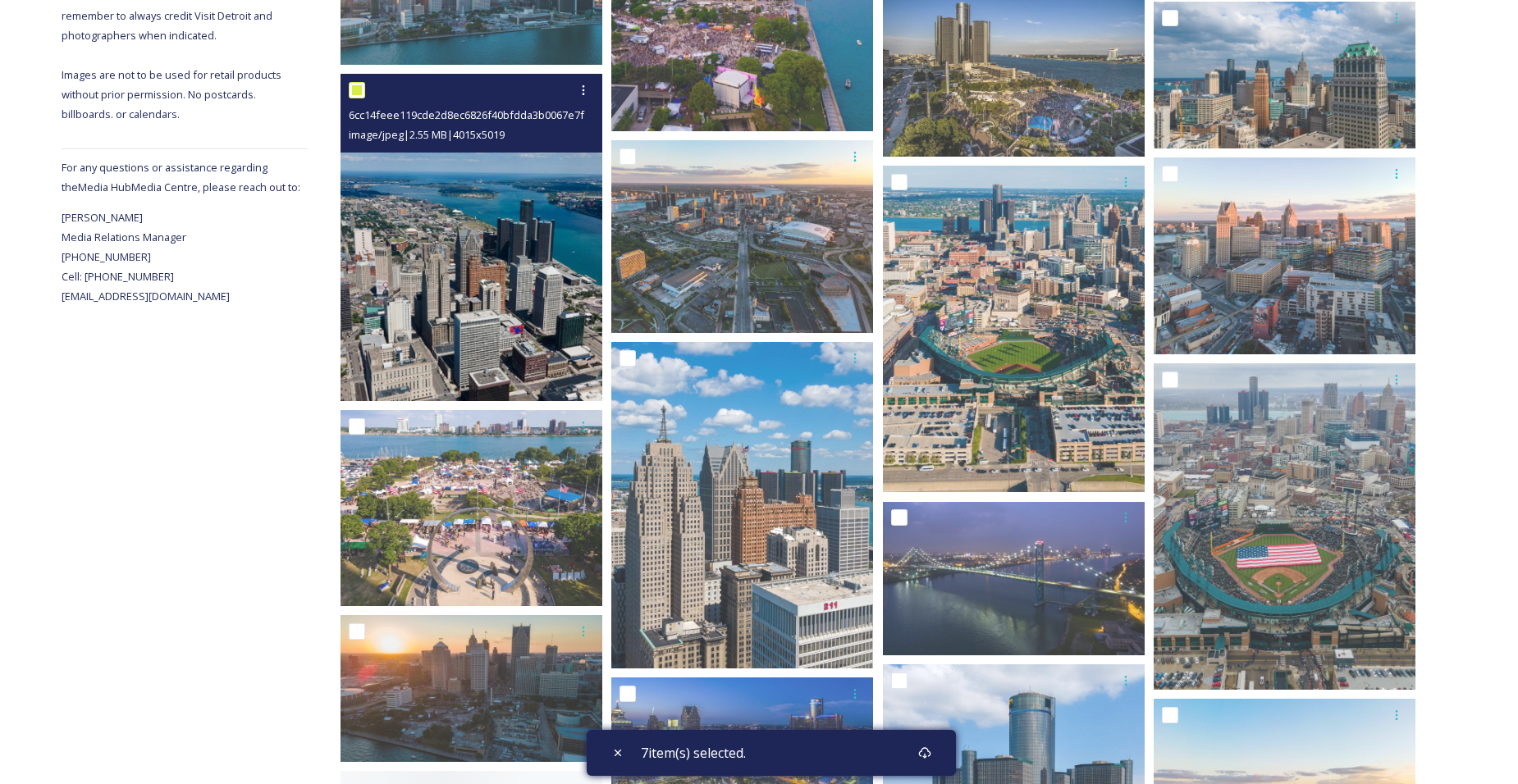
scroll to position [547, 0]
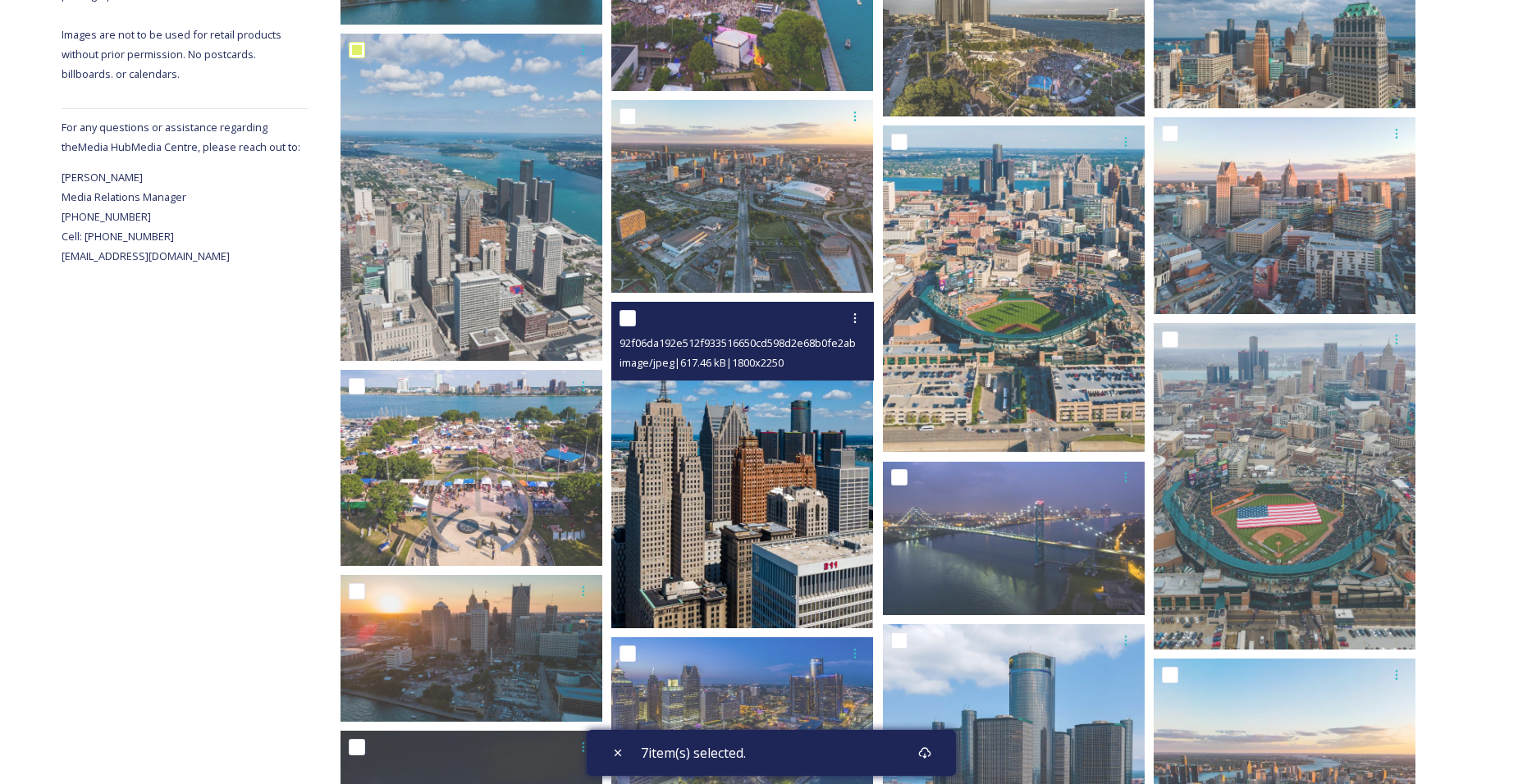
click at [632, 320] on input "checkbox" at bounding box center [627, 318] width 16 height 16
checkbox input "true"
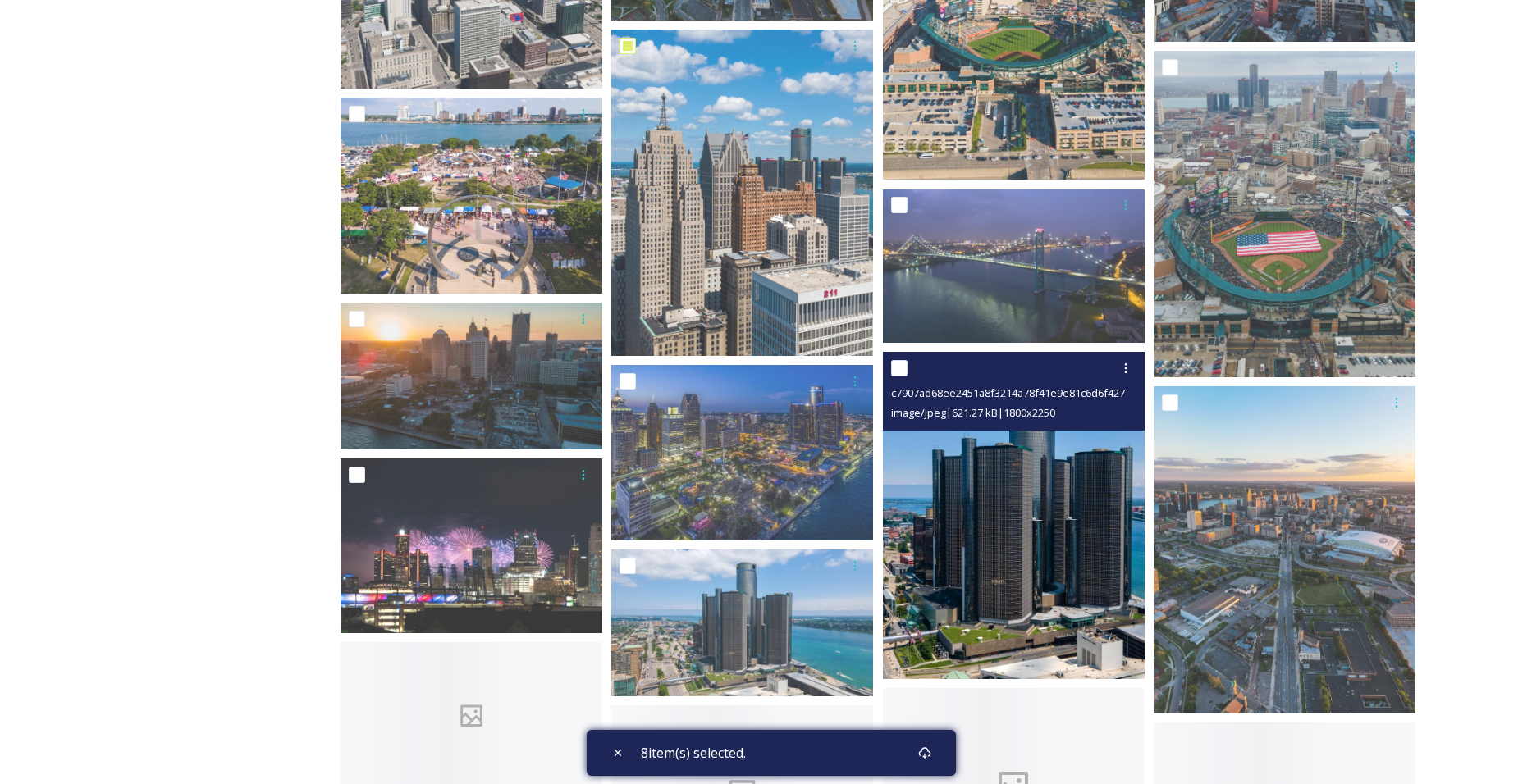
scroll to position [820, 0]
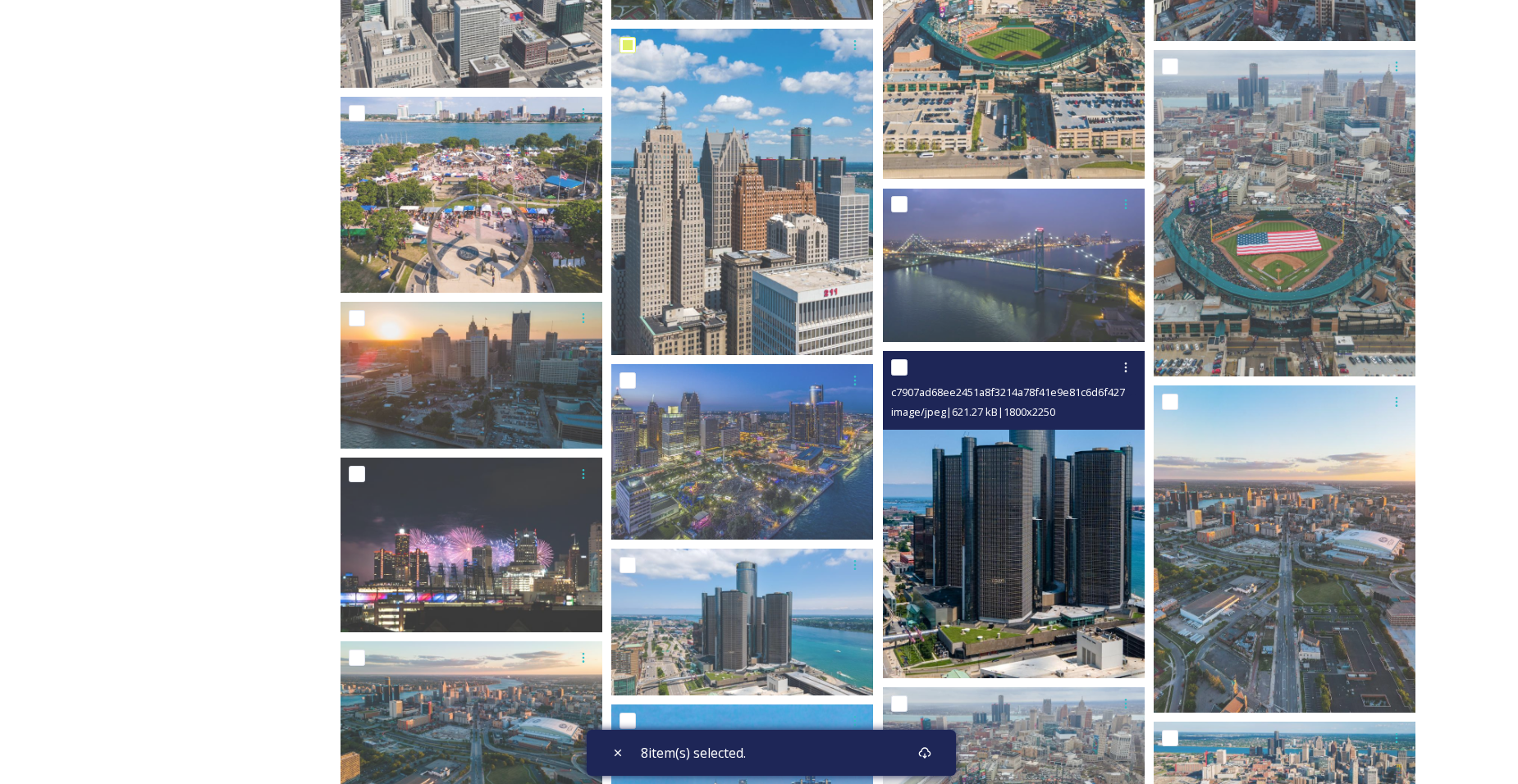
click at [894, 366] on input "checkbox" at bounding box center [899, 367] width 16 height 16
checkbox input "true"
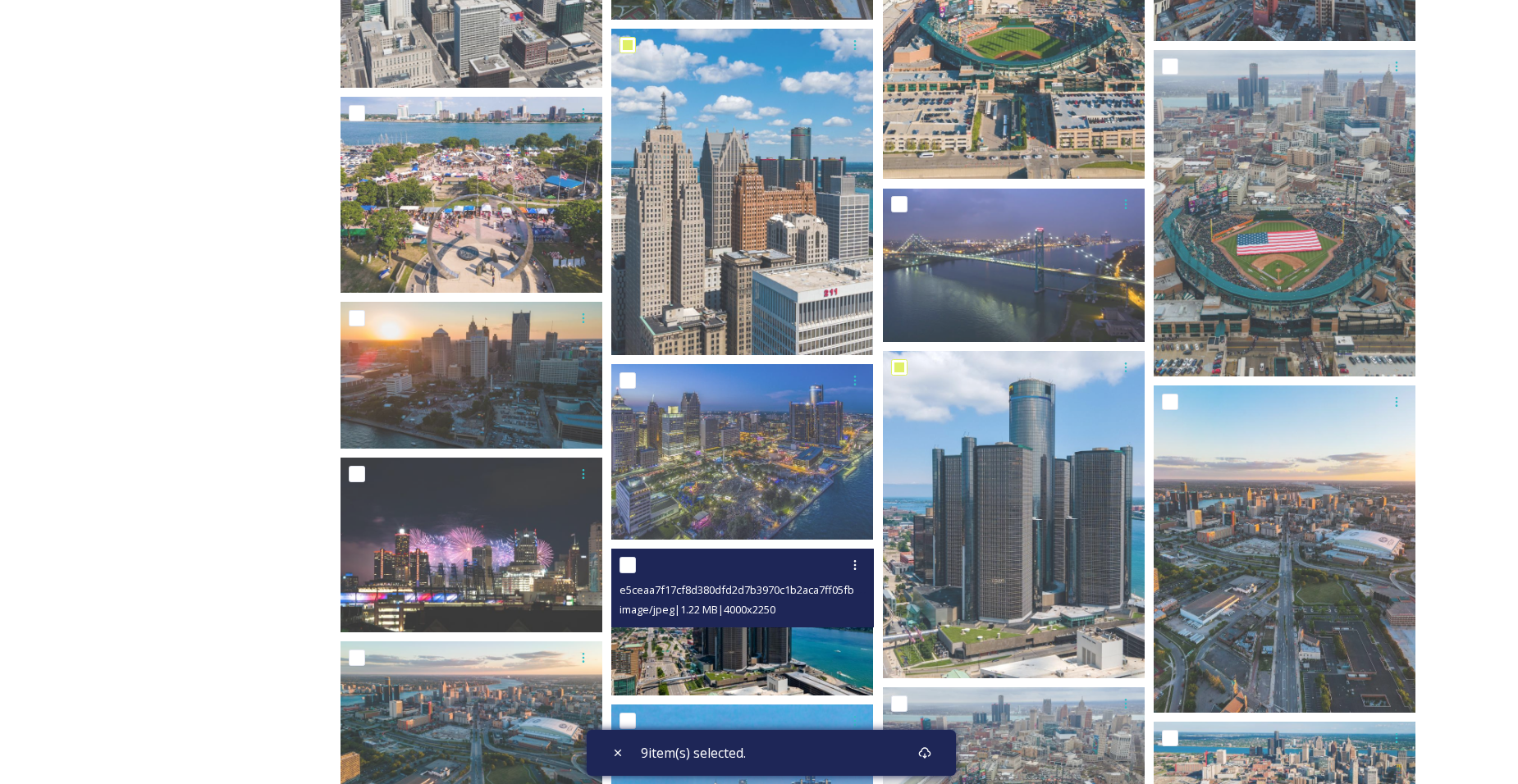
click at [625, 570] on input "checkbox" at bounding box center [627, 565] width 16 height 16
checkbox input "true"
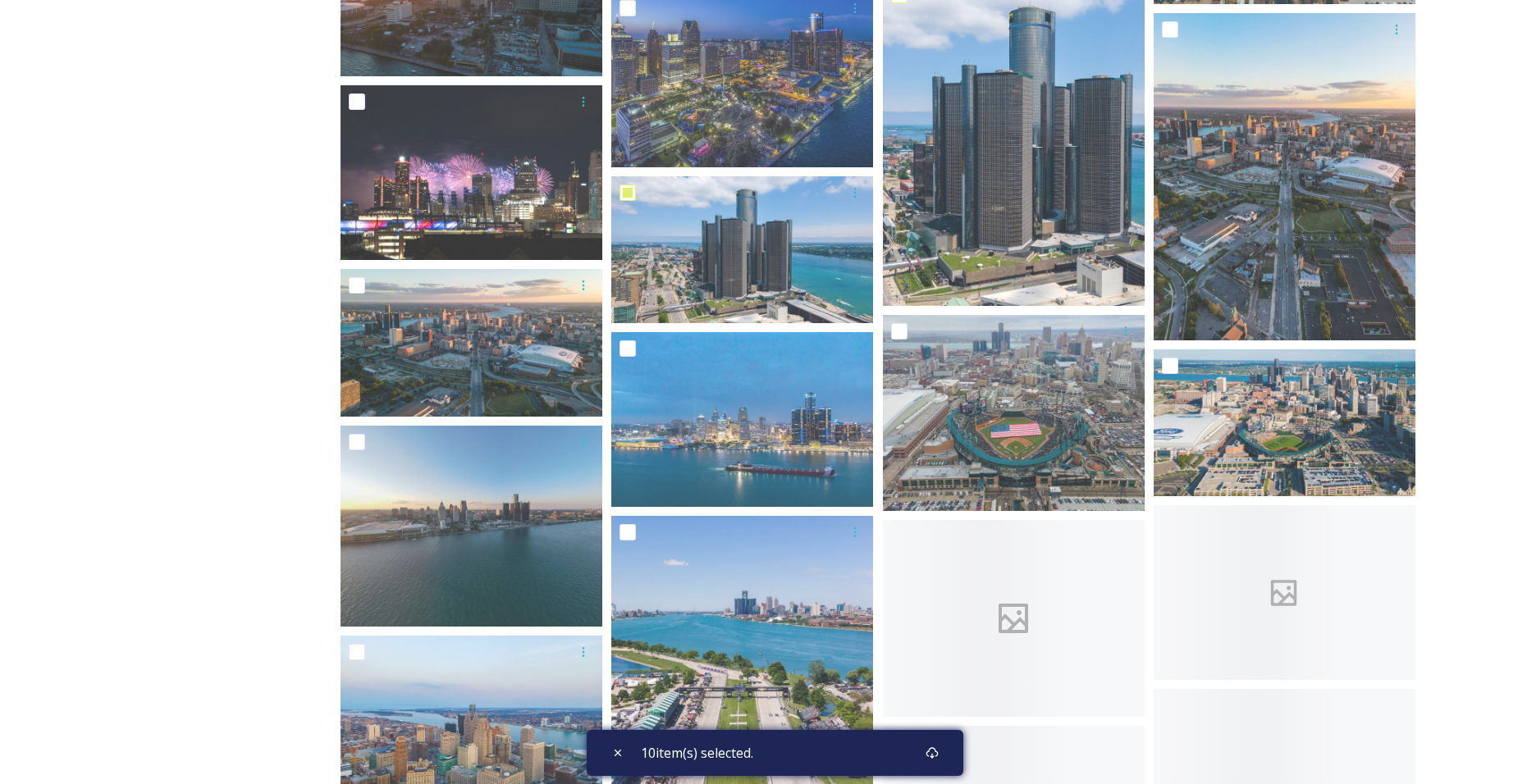
scroll to position [1231, 0]
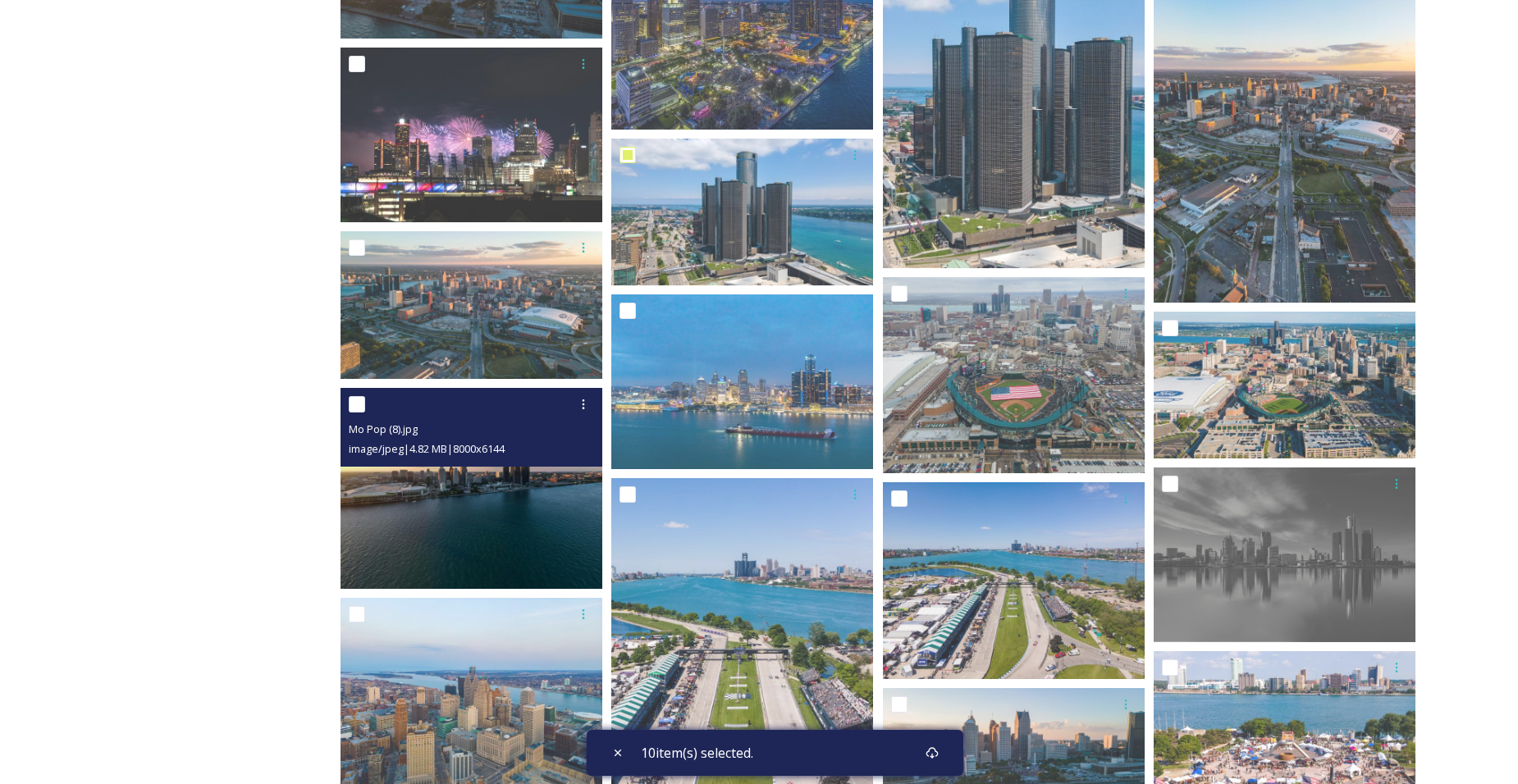
click at [354, 401] on input "checkbox" at bounding box center [357, 404] width 16 height 16
checkbox input "true"
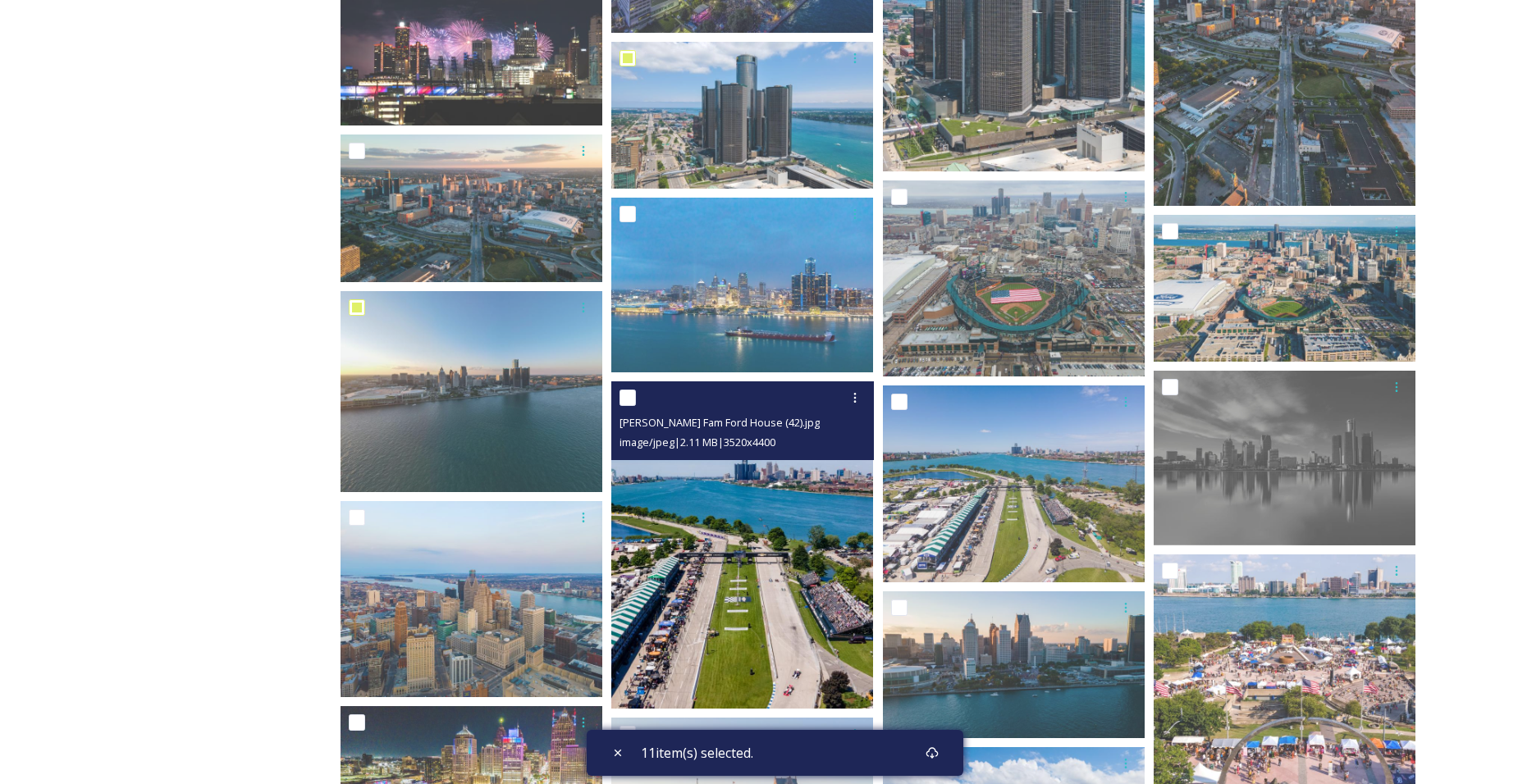
scroll to position [1368, 0]
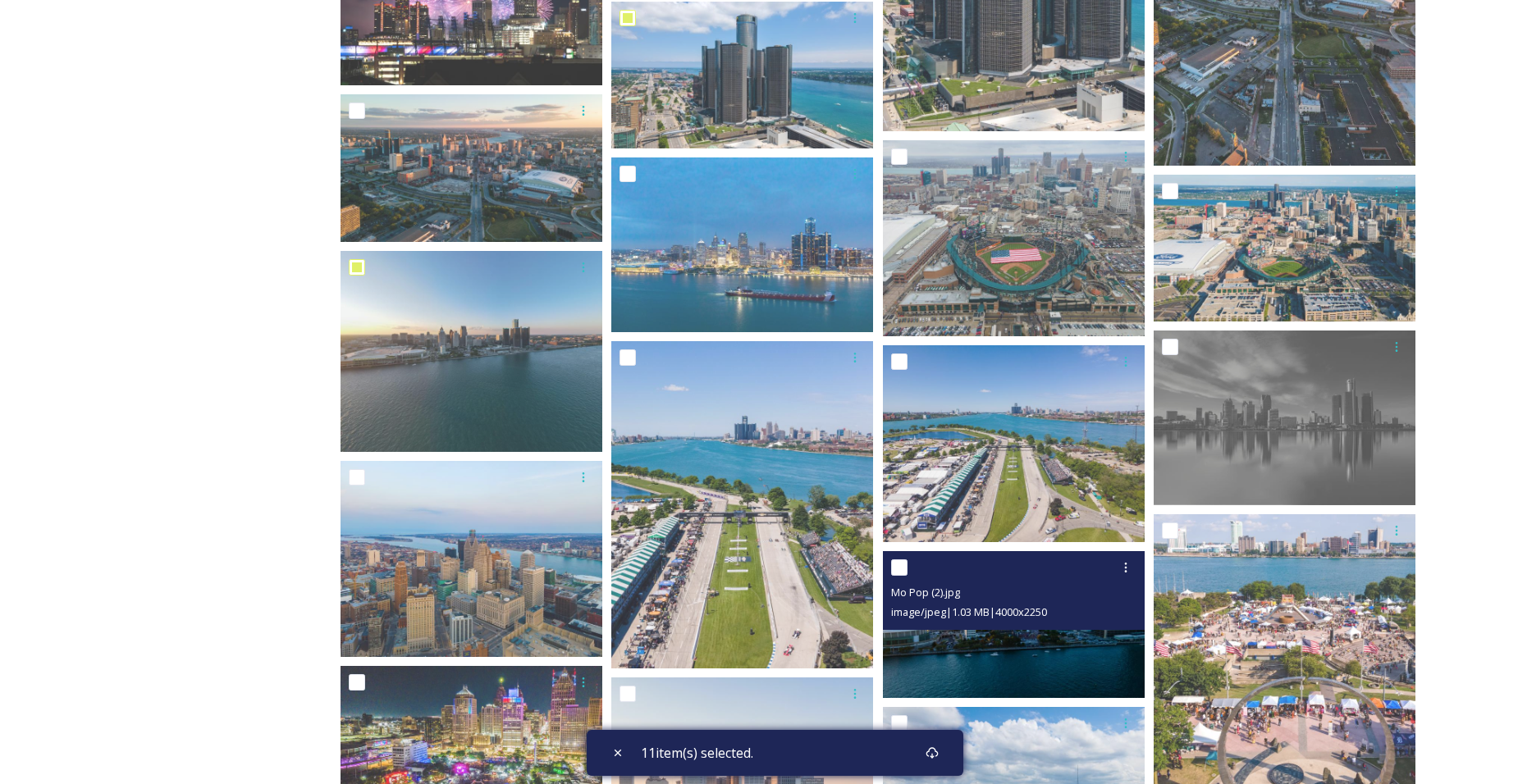
click at [897, 565] on input "checkbox" at bounding box center [899, 568] width 16 height 16
checkbox input "true"
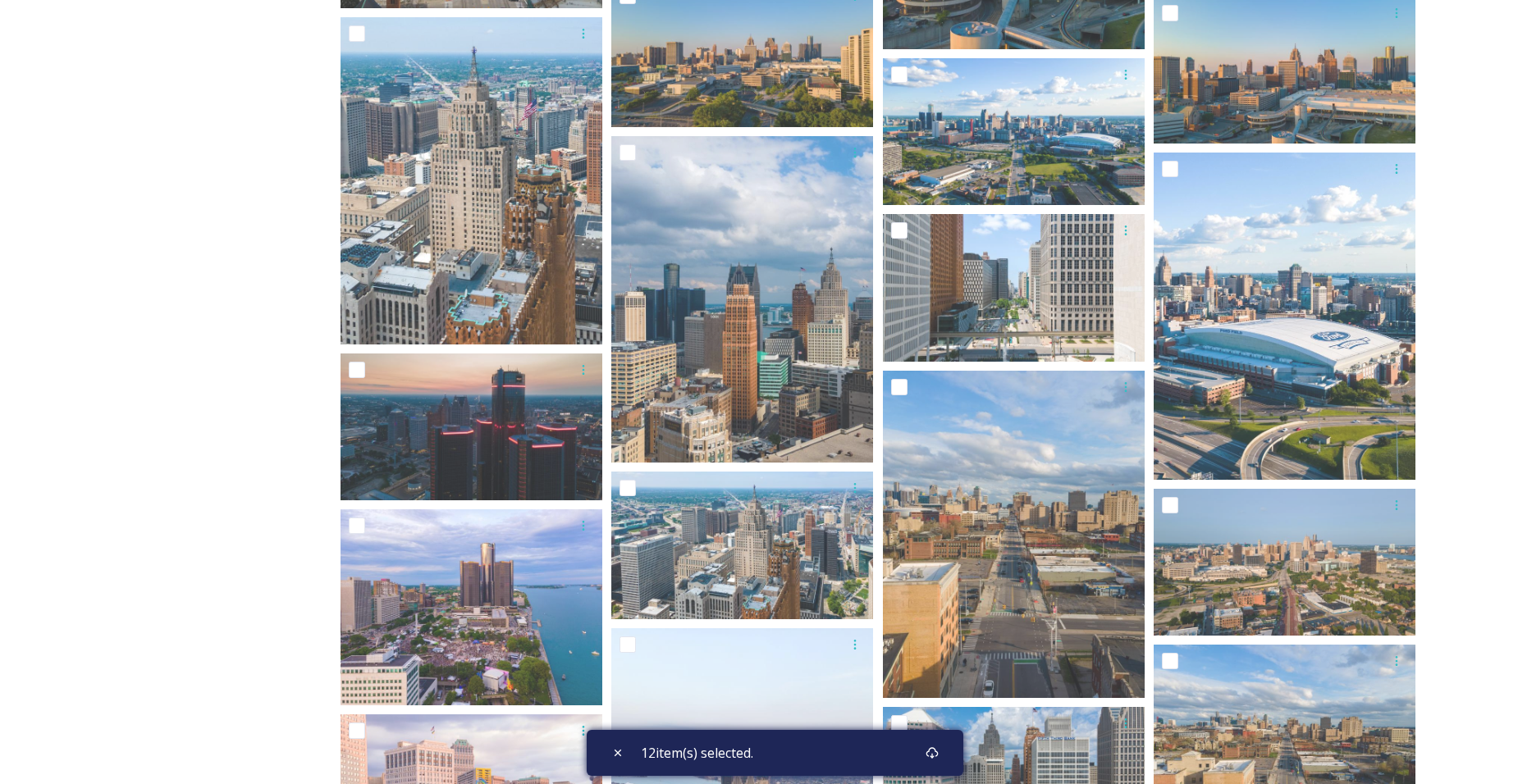
scroll to position [2598, 0]
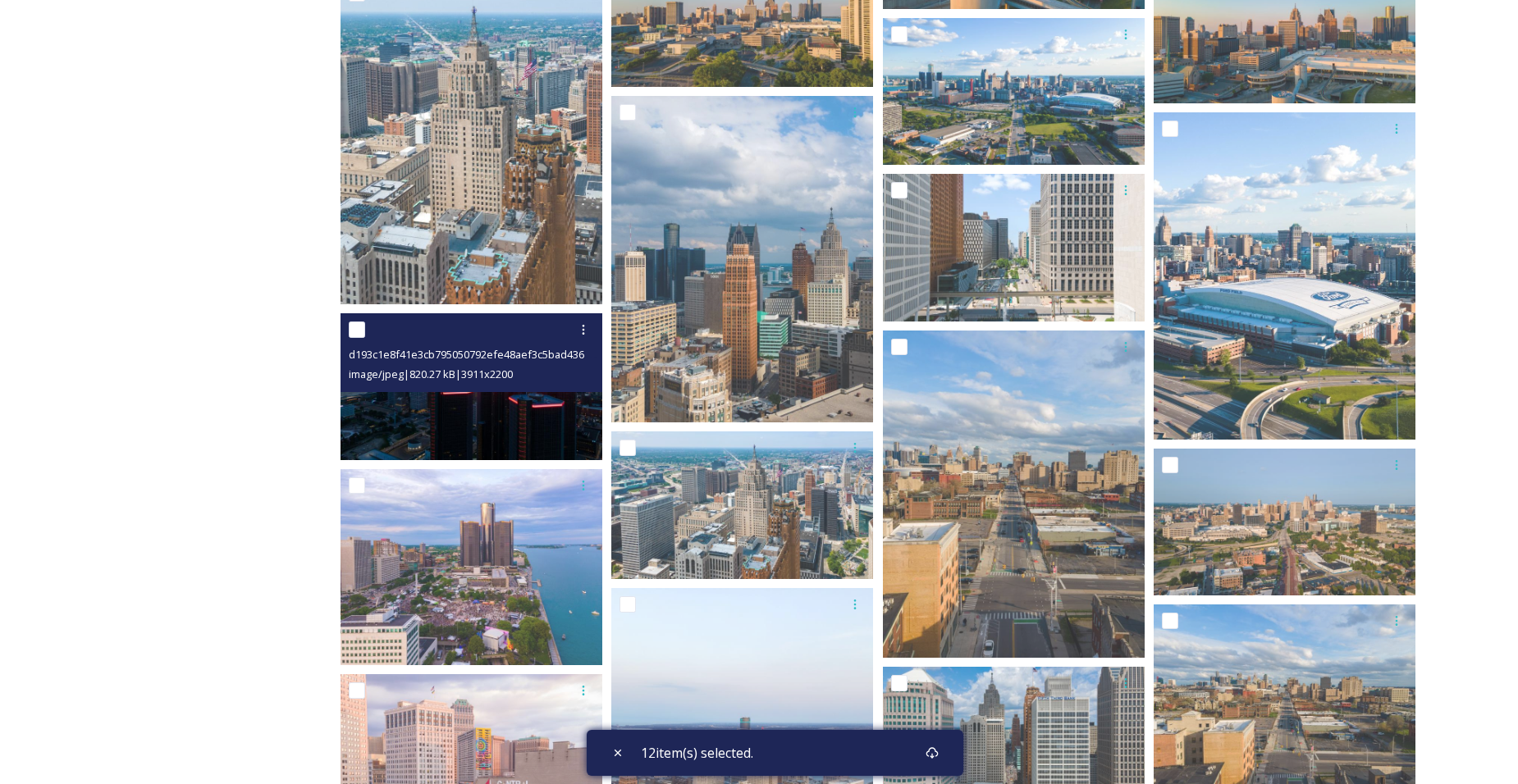
click at [350, 328] on input "checkbox" at bounding box center [357, 329] width 16 height 16
checkbox input "true"
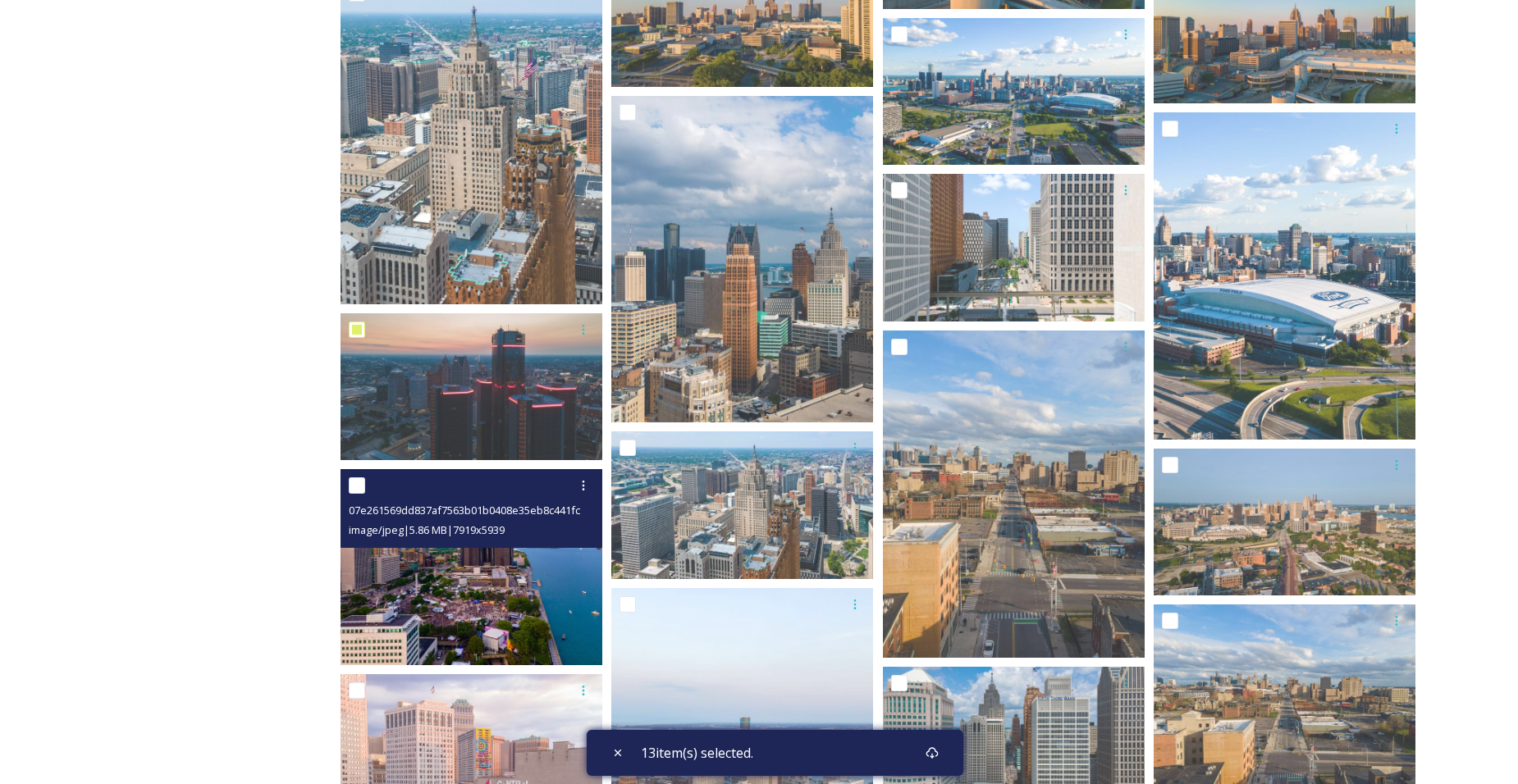
click at [358, 488] on input "checkbox" at bounding box center [357, 485] width 16 height 16
checkbox input "true"
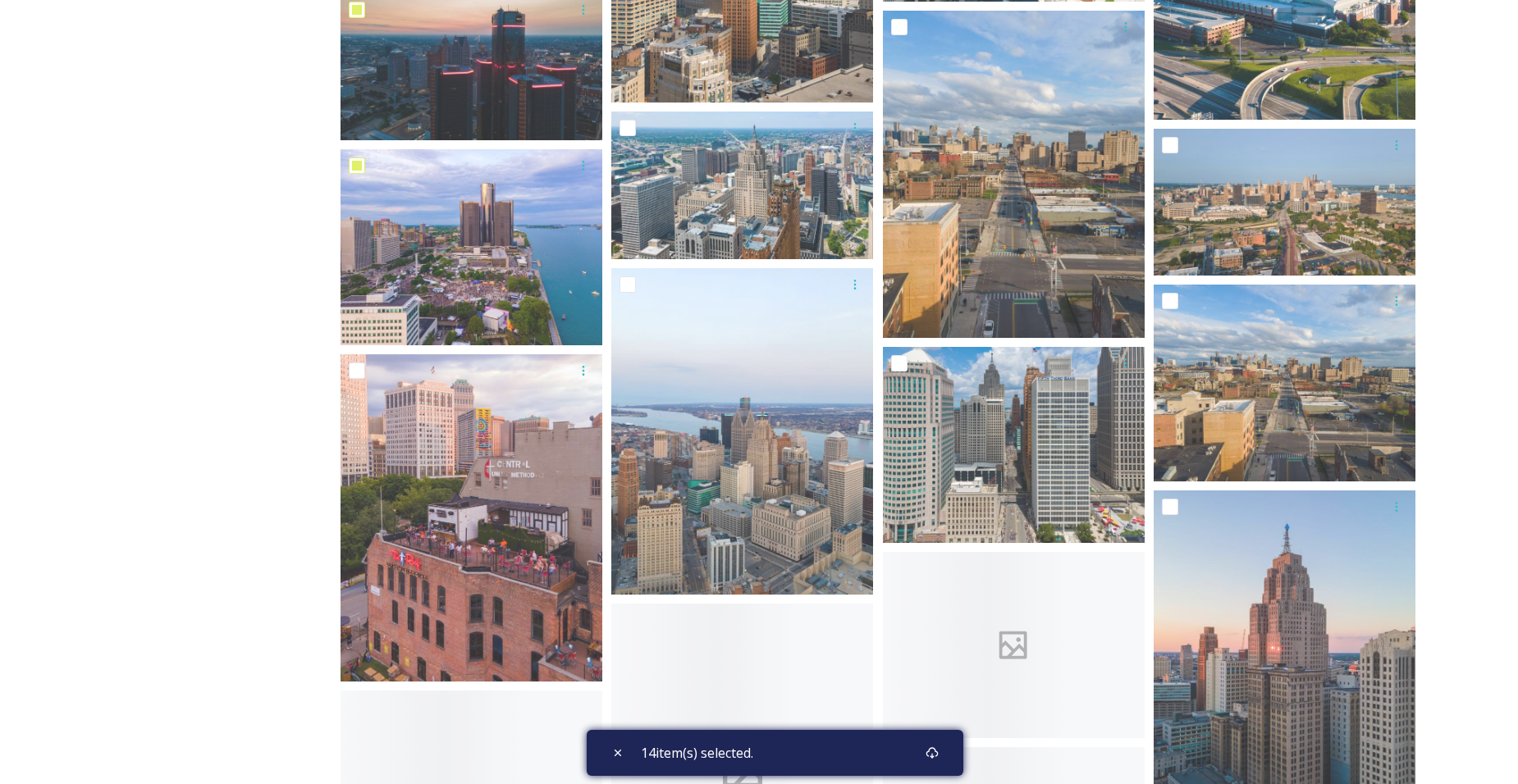
scroll to position [3145, 0]
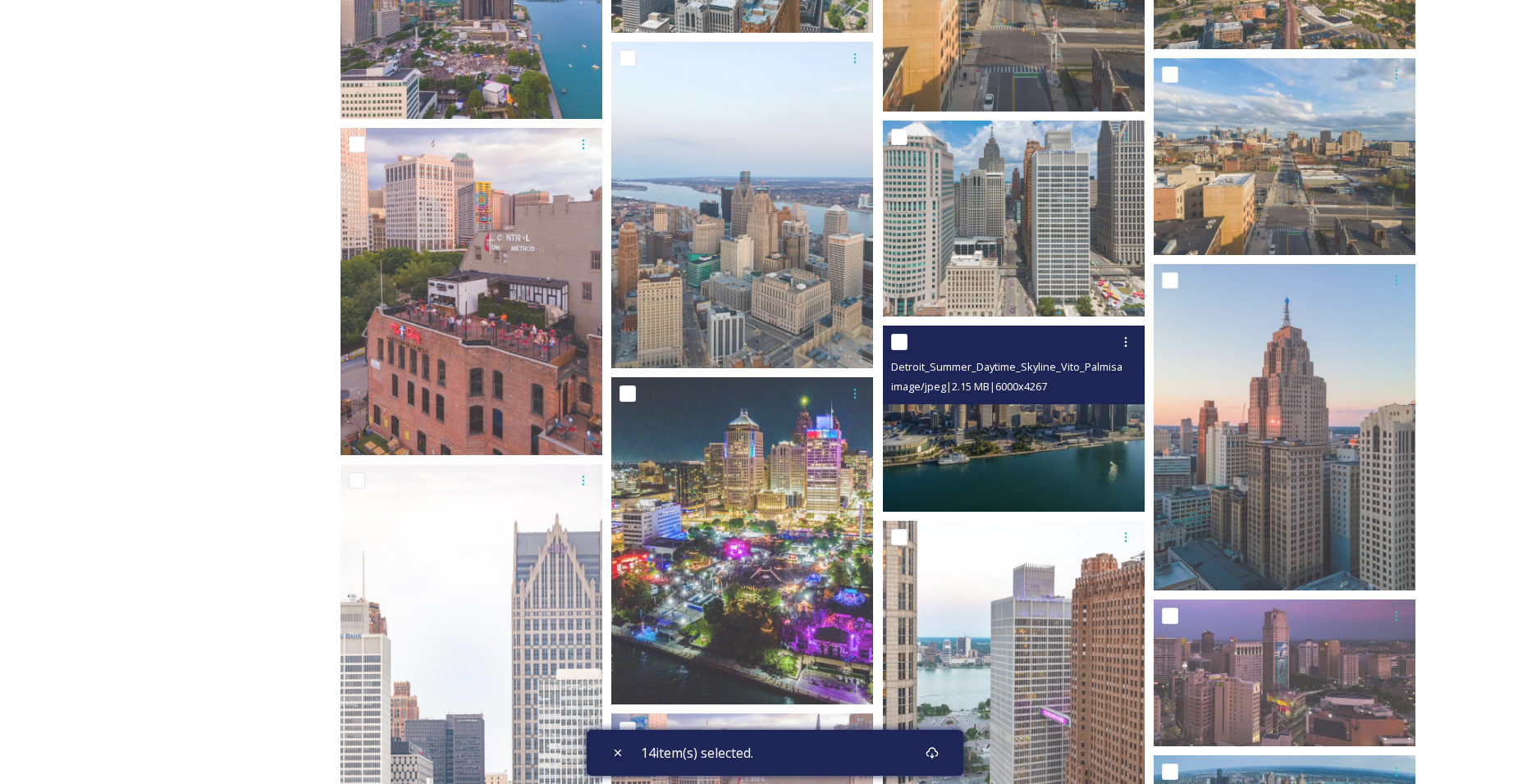
click at [898, 344] on input "checkbox" at bounding box center [899, 342] width 16 height 16
checkbox input "true"
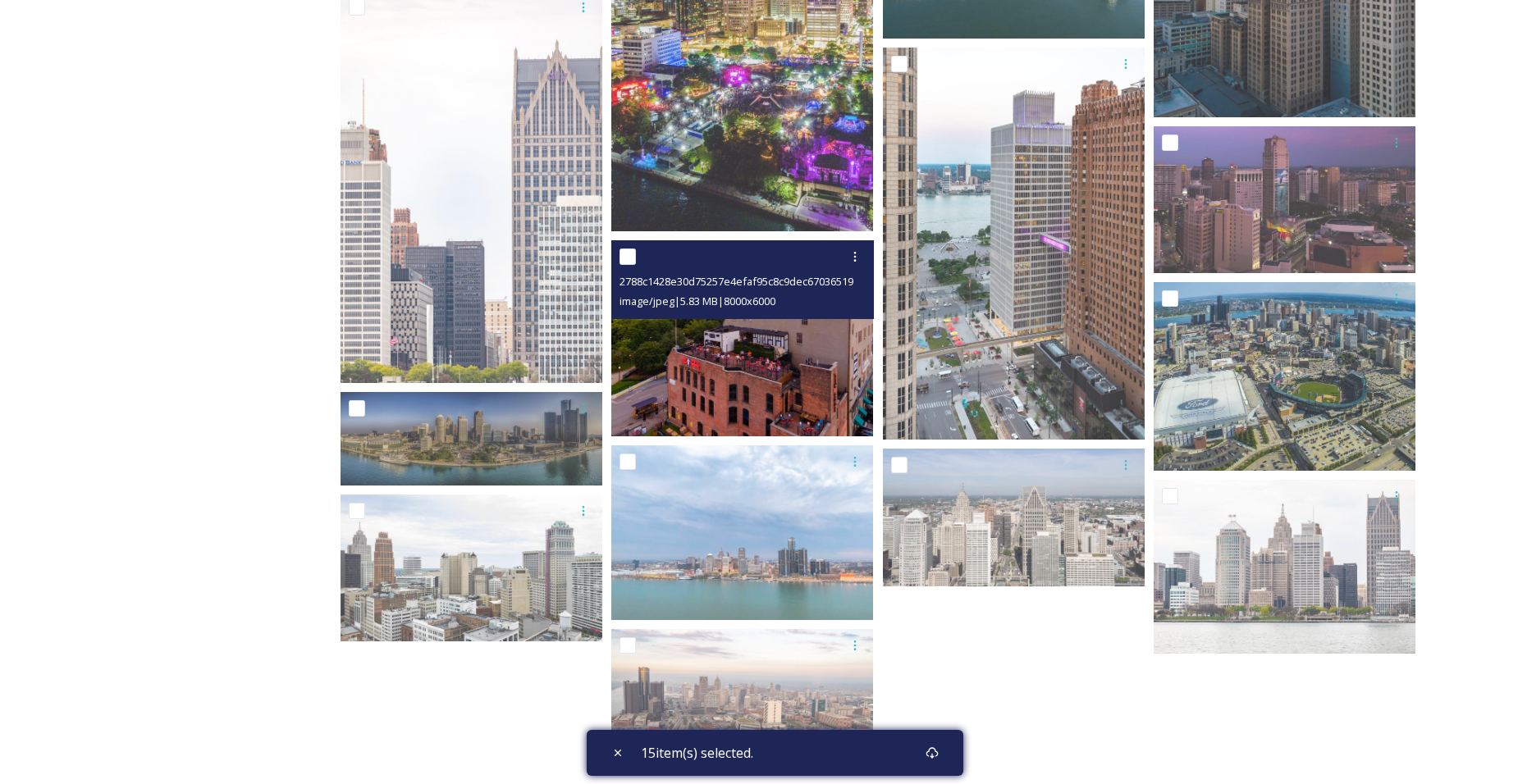
scroll to position [3646, 0]
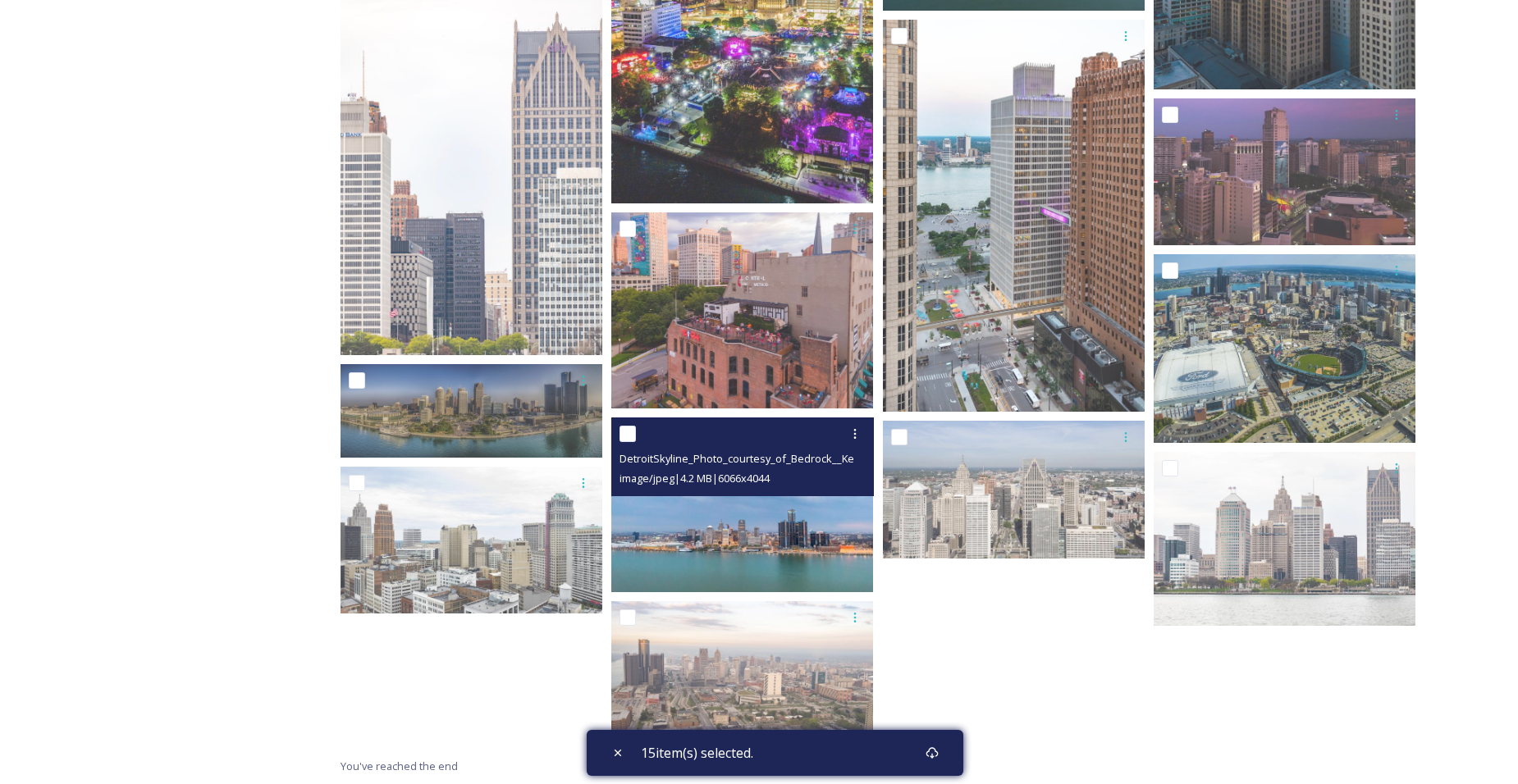
click at [631, 436] on input "checkbox" at bounding box center [627, 433] width 16 height 16
checkbox input "true"
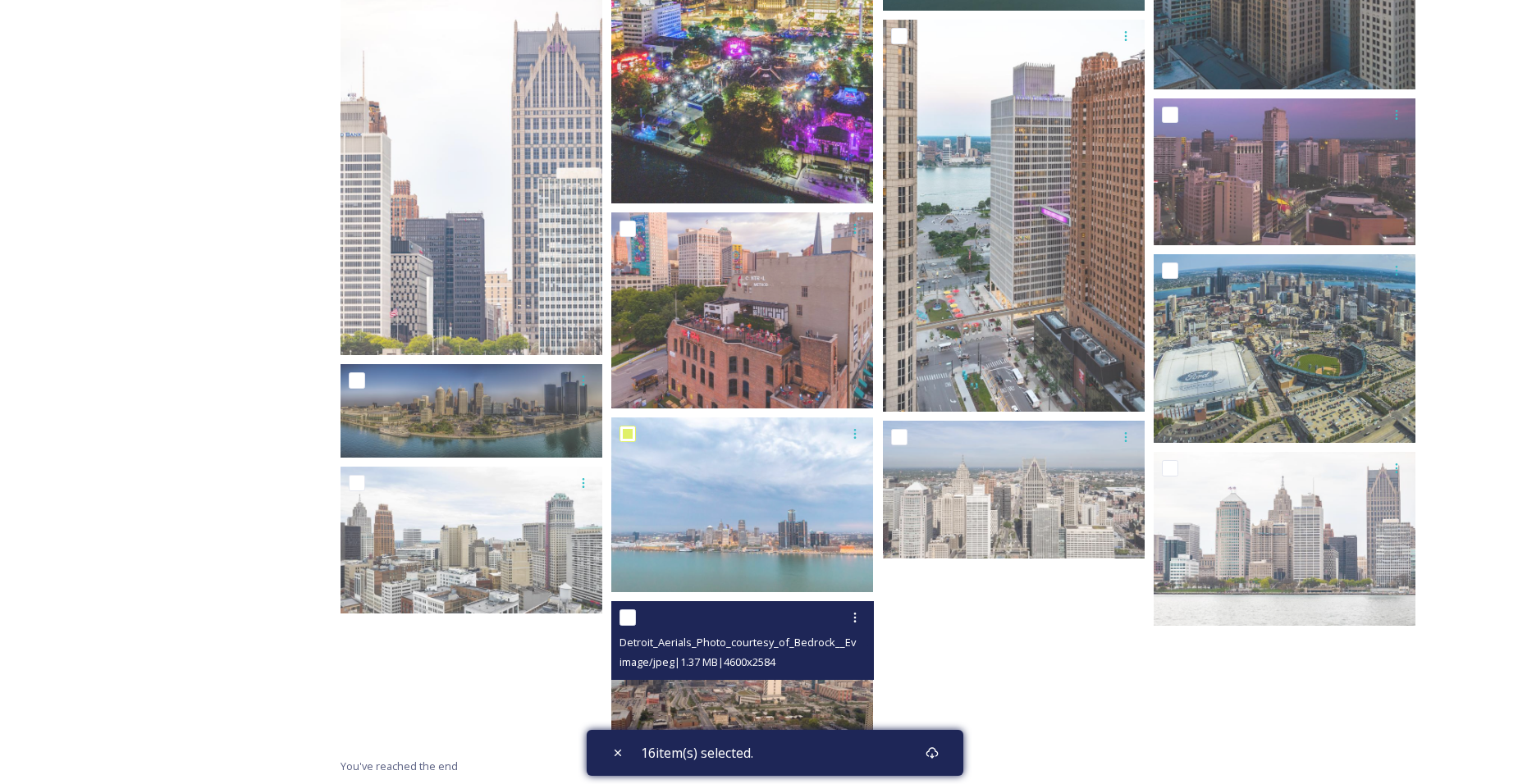
click at [628, 619] on input "checkbox" at bounding box center [627, 618] width 16 height 16
checkbox input "true"
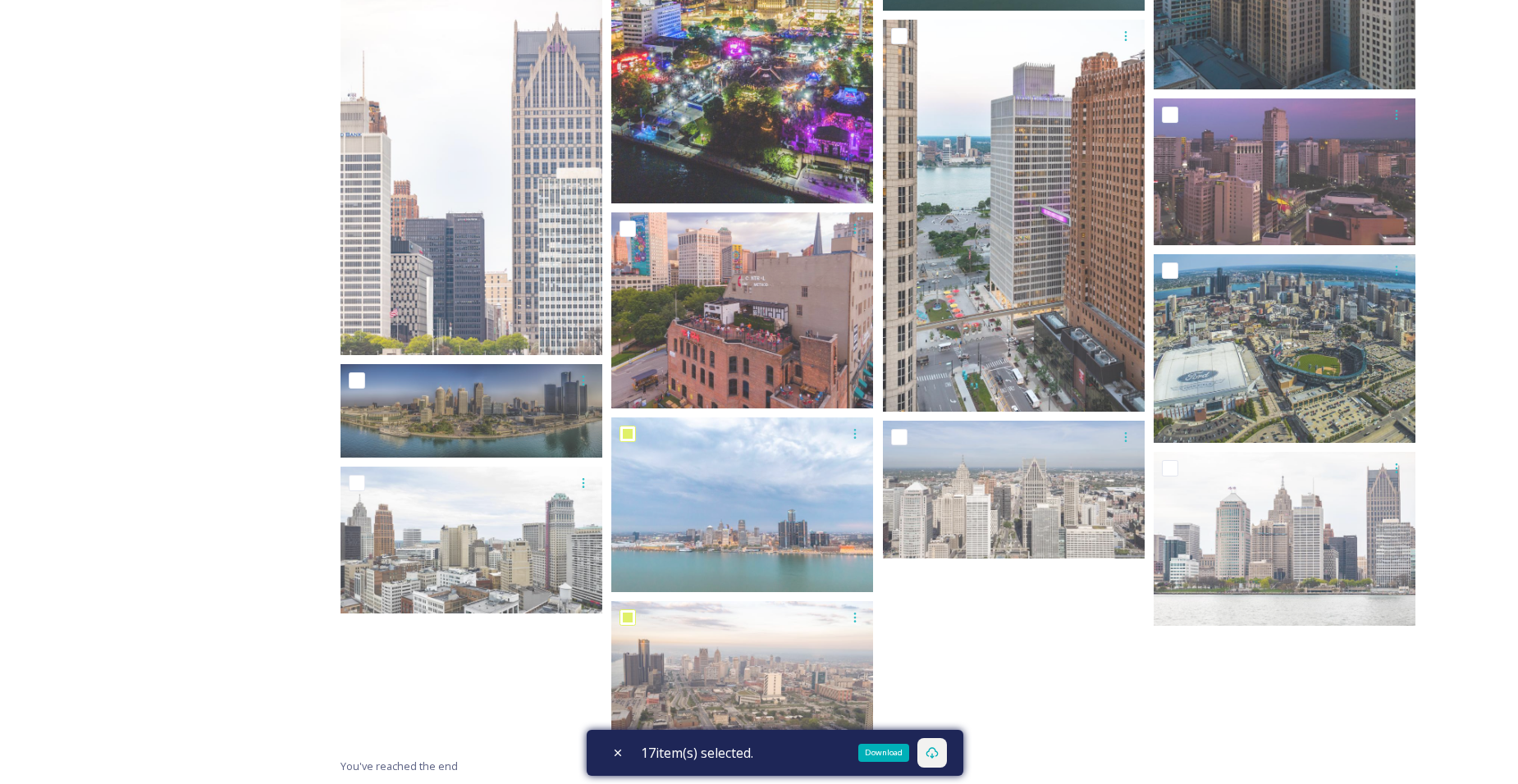
click at [888, 748] on div "Download" at bounding box center [883, 753] width 51 height 18
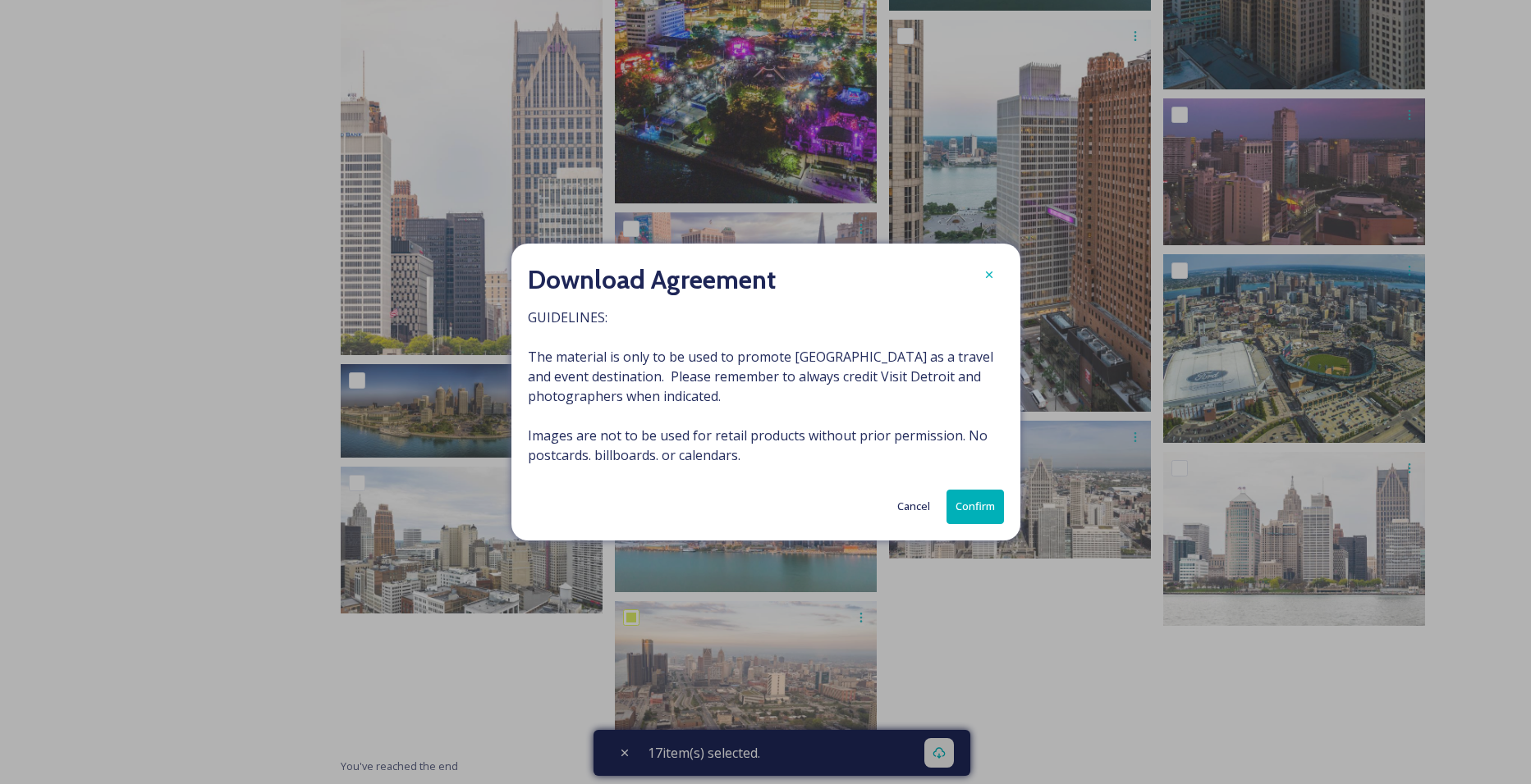
click at [965, 502] on button "Confirm" at bounding box center [975, 507] width 58 height 34
